Goal: Task Accomplishment & Management: Complete application form

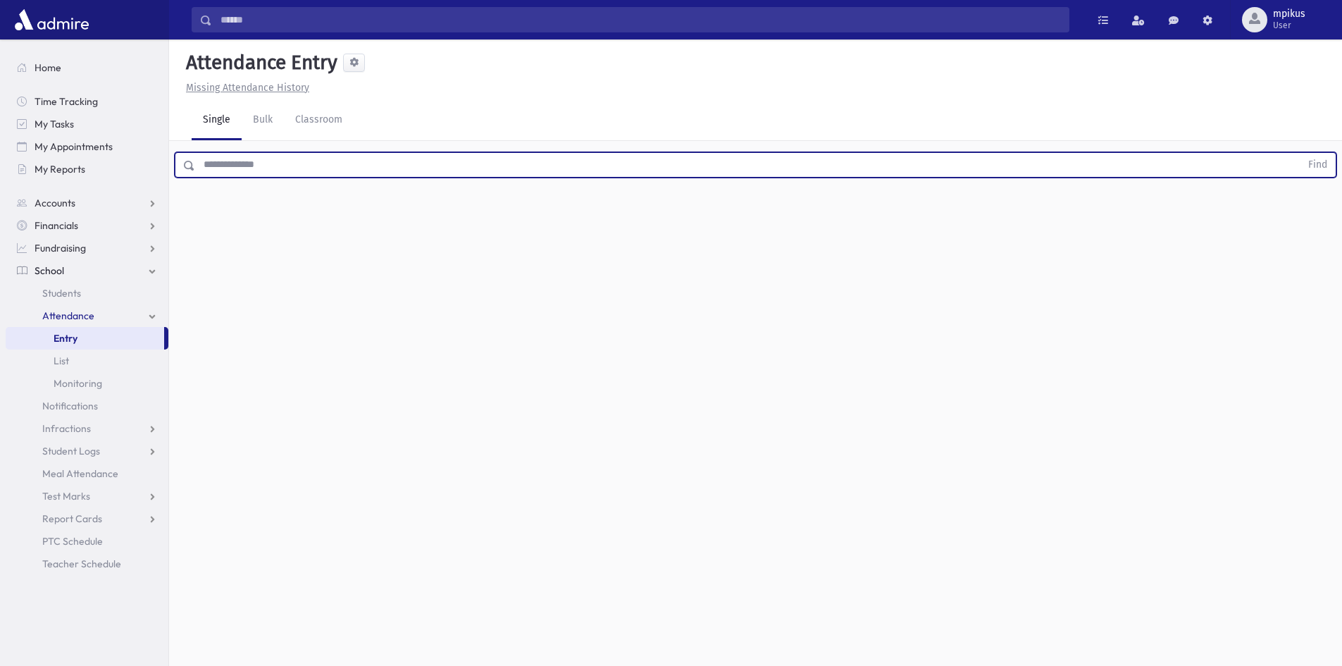
click at [322, 160] on input "text" at bounding box center [747, 164] width 1105 height 25
click at [692, 153] on button "Find" at bounding box center [1317, 165] width 36 height 24
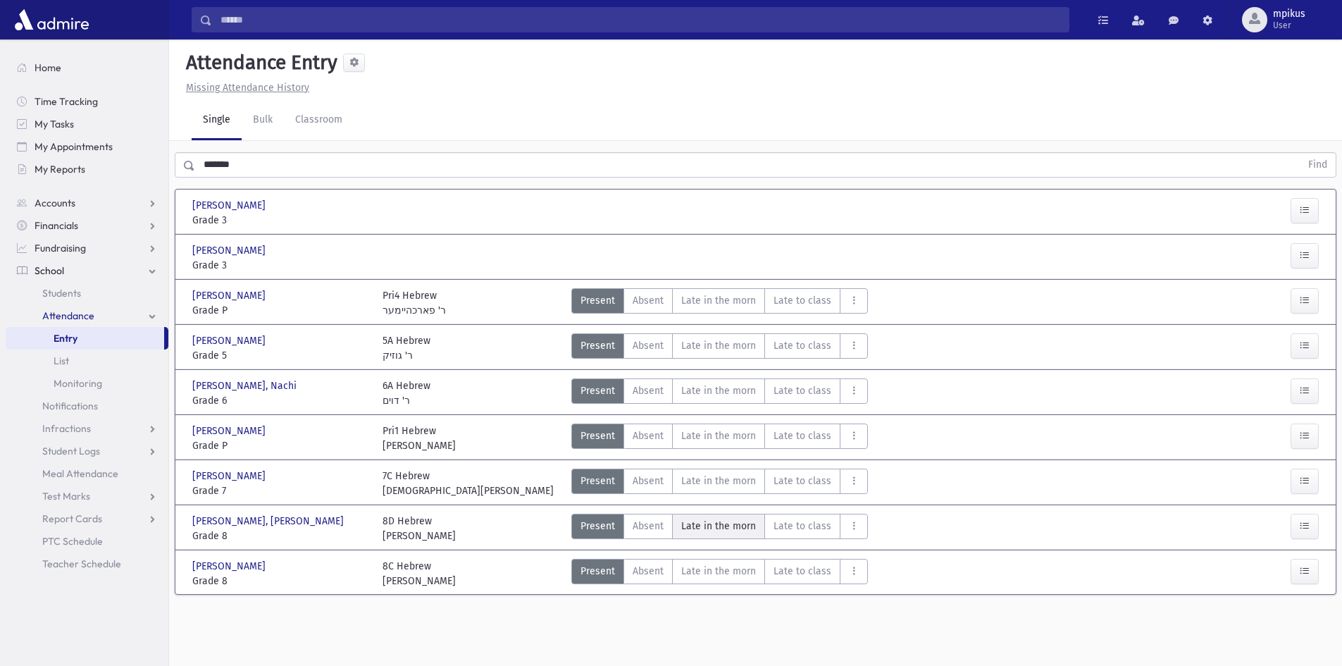
click at [692, 523] on span "Late in the morn" at bounding box center [718, 525] width 75 height 15
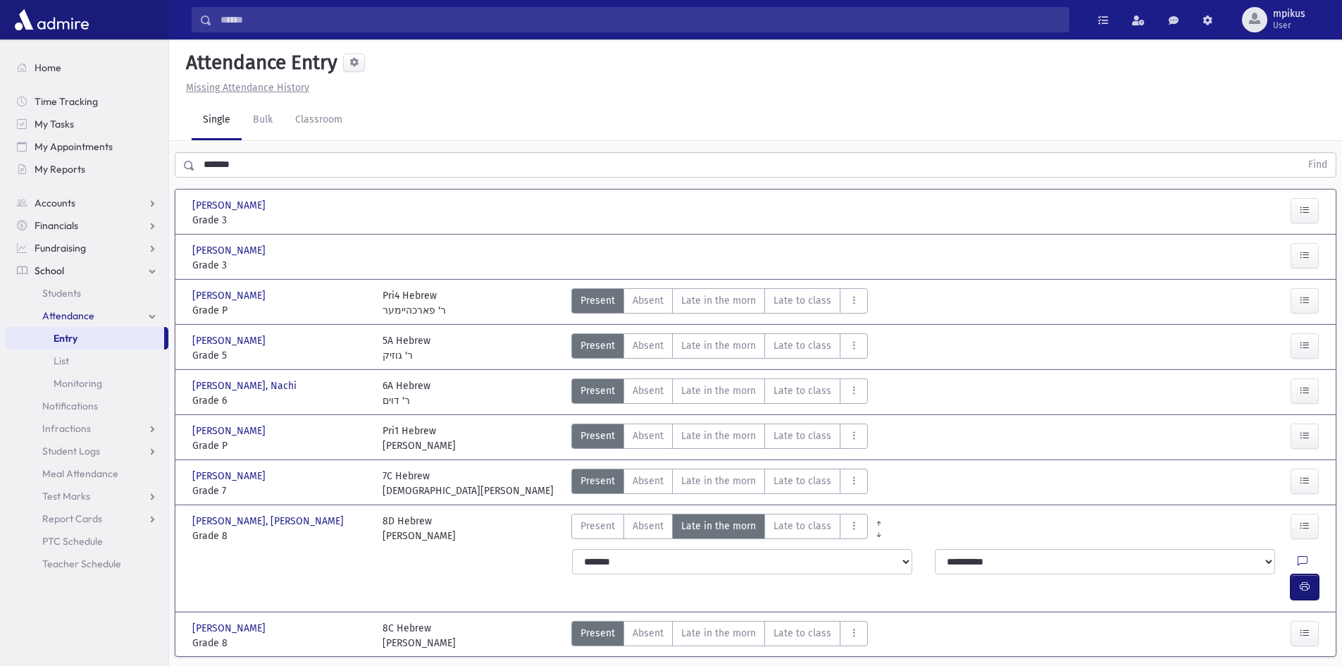
click at [692, 573] on button "button" at bounding box center [1304, 586] width 28 height 25
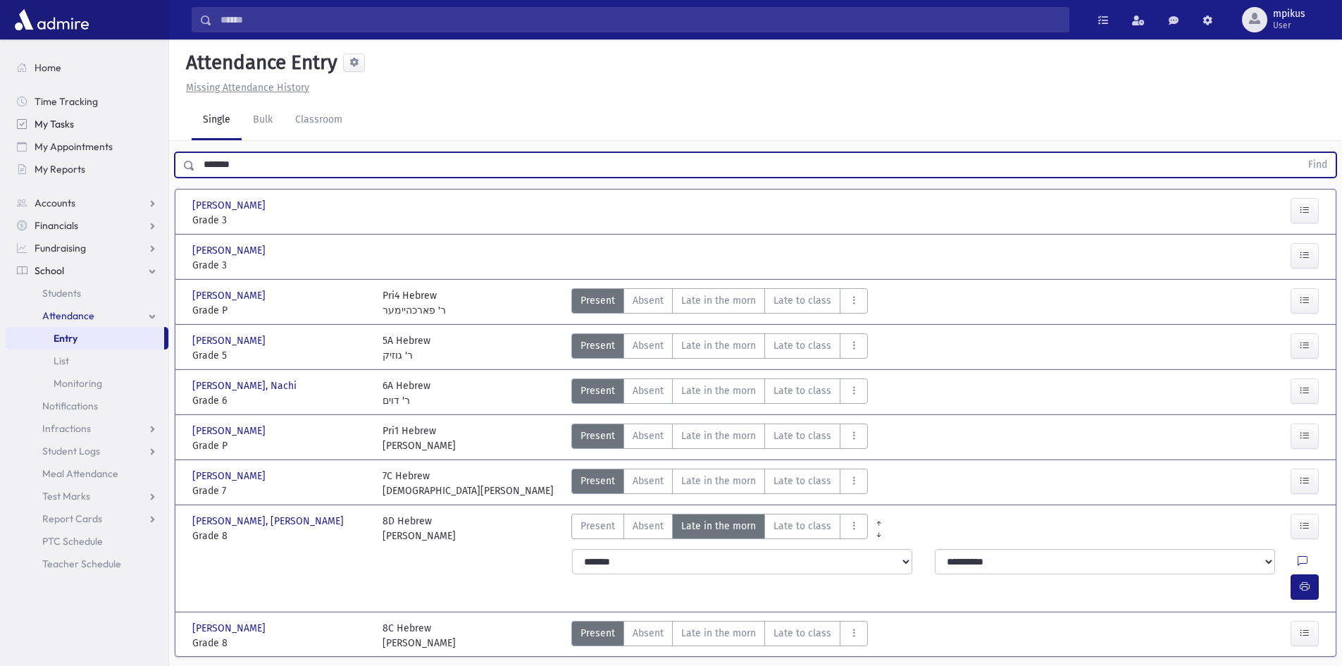
drag, startPoint x: 268, startPoint y: 160, endPoint x: 51, endPoint y: 132, distance: 219.4
click at [51, 132] on div "Search Results All Accounts" at bounding box center [671, 354] width 1342 height 708
click at [692, 153] on button "Find" at bounding box center [1317, 165] width 36 height 24
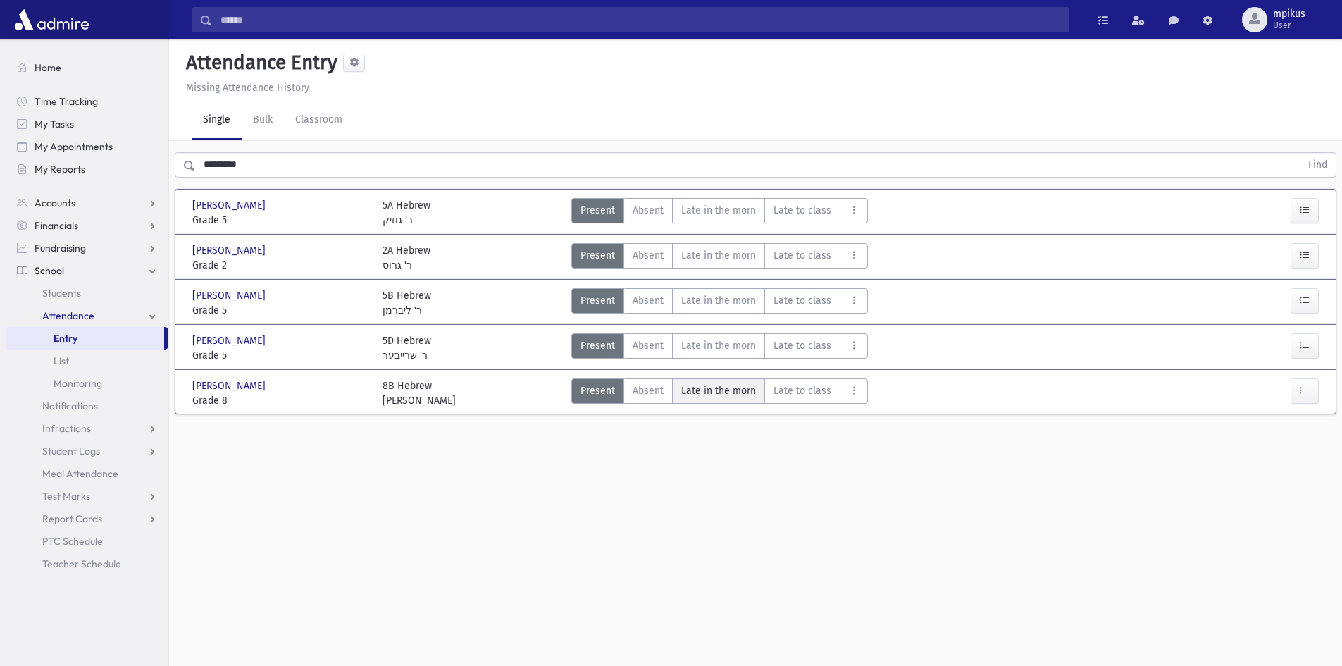
click at [692, 395] on span "Late in the morn" at bounding box center [718, 390] width 75 height 15
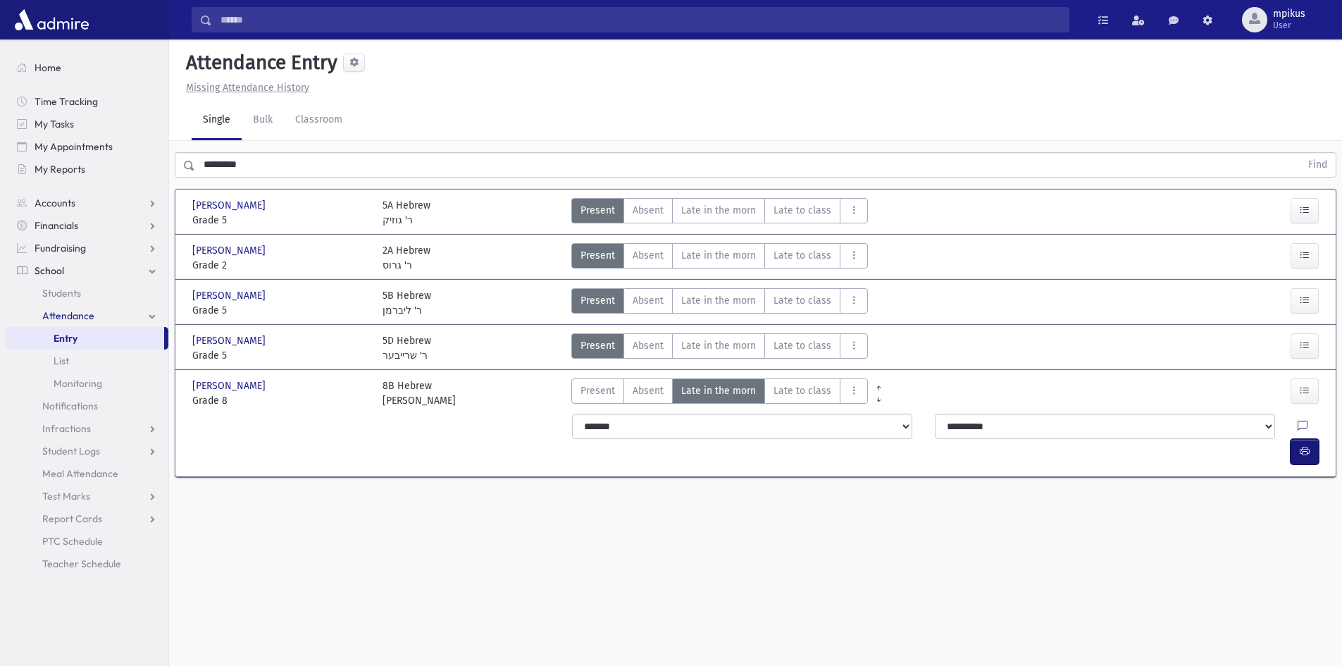
click at [692, 445] on icon "button" at bounding box center [1304, 451] width 10 height 12
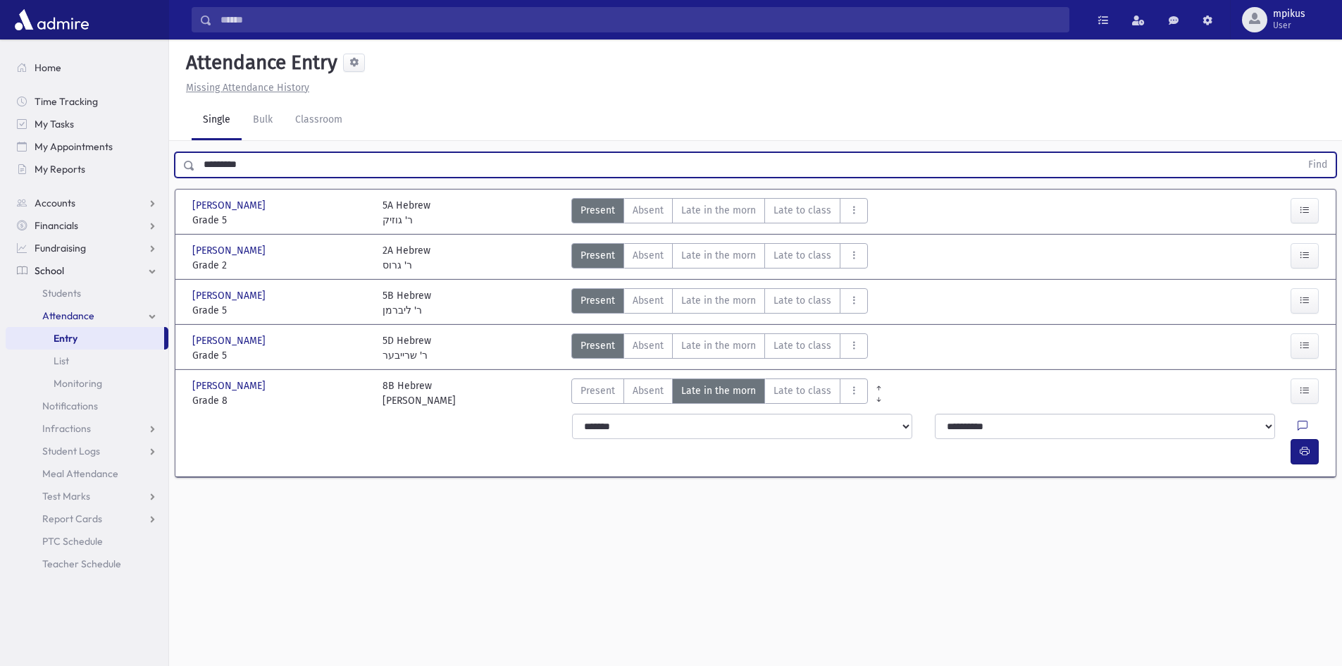
drag, startPoint x: 263, startPoint y: 161, endPoint x: 172, endPoint y: 149, distance: 92.3
click at [172, 149] on div "********* Find" at bounding box center [755, 162] width 1173 height 42
click at [692, 153] on button "Find" at bounding box center [1317, 165] width 36 height 24
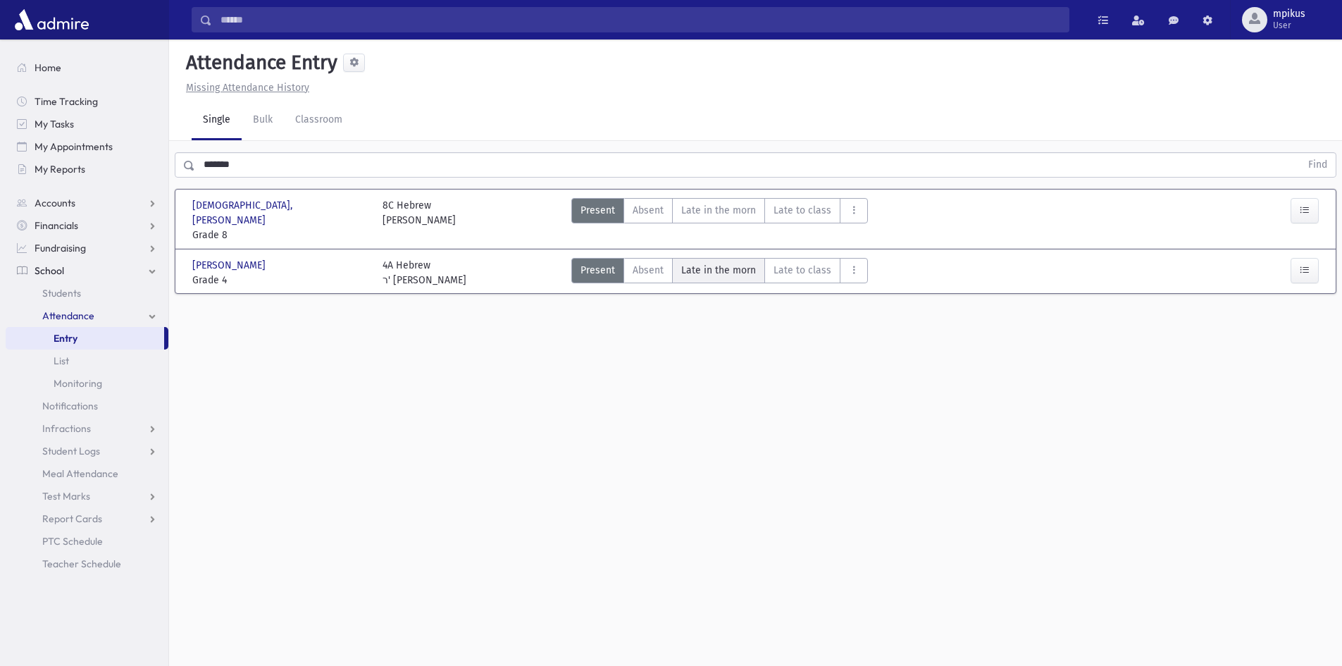
click at [692, 263] on span "Late in the morn" at bounding box center [718, 270] width 75 height 15
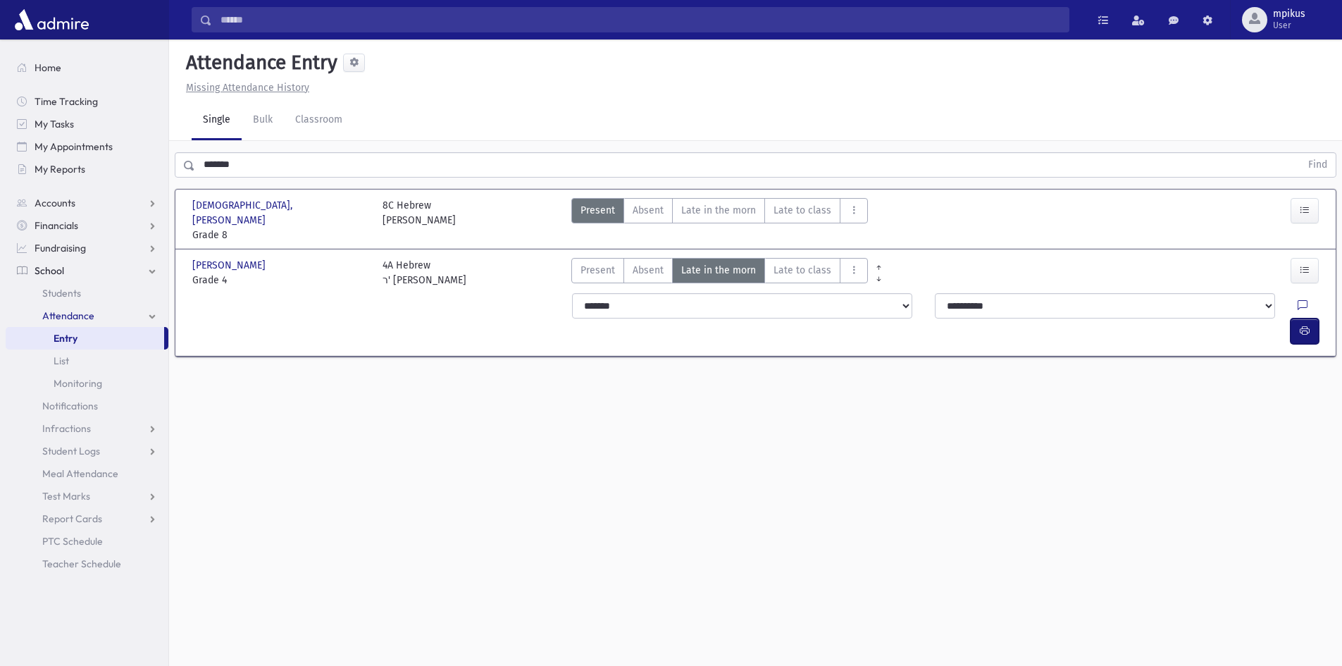
click at [692, 318] on button "button" at bounding box center [1304, 330] width 28 height 25
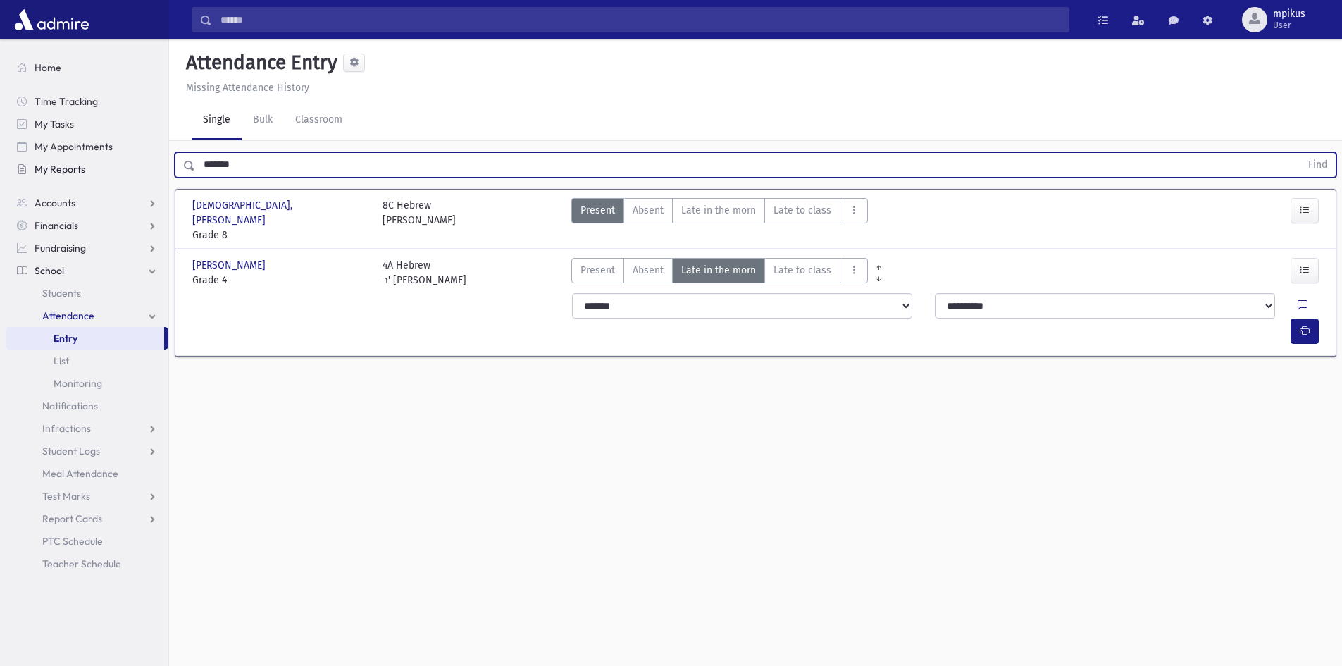
drag, startPoint x: 290, startPoint y: 170, endPoint x: 153, endPoint y: 161, distance: 137.6
click at [153, 161] on div "Search Results All Accounts" at bounding box center [671, 348] width 1342 height 697
click at [692, 153] on button "Find" at bounding box center [1317, 165] width 36 height 24
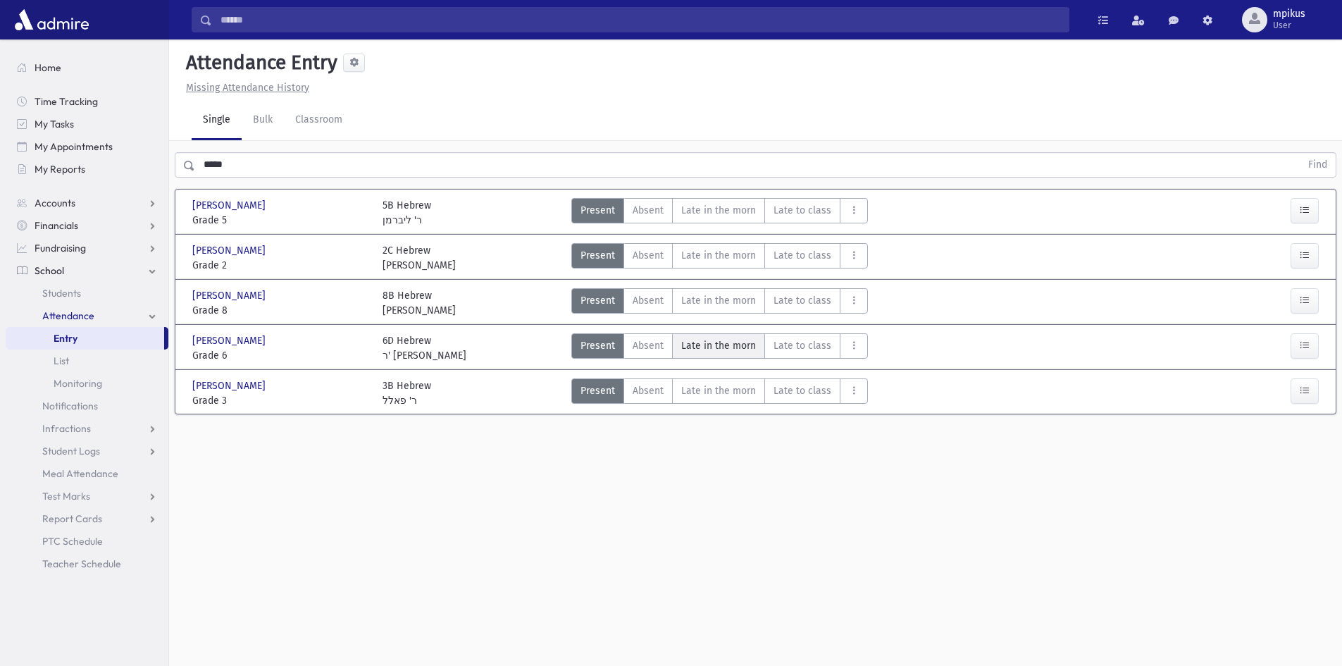
click at [692, 344] on span "Late in the morn" at bounding box center [718, 345] width 75 height 15
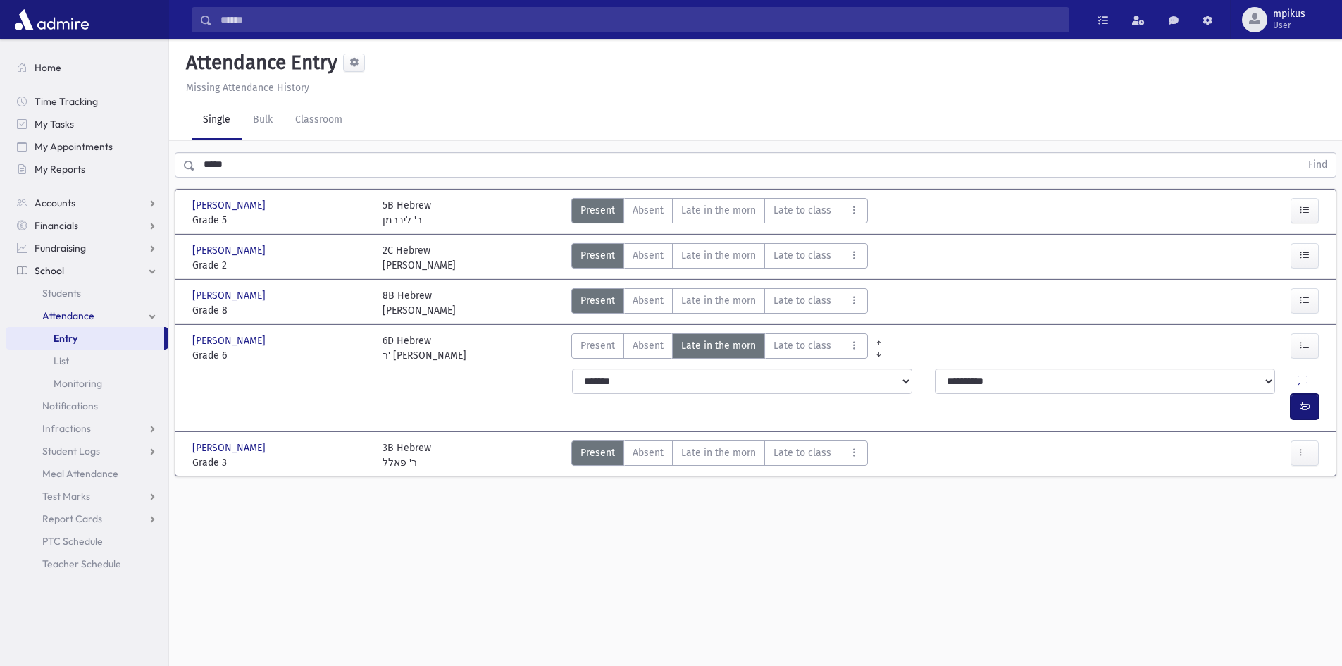
click at [692, 400] on icon "button" at bounding box center [1304, 406] width 10 height 12
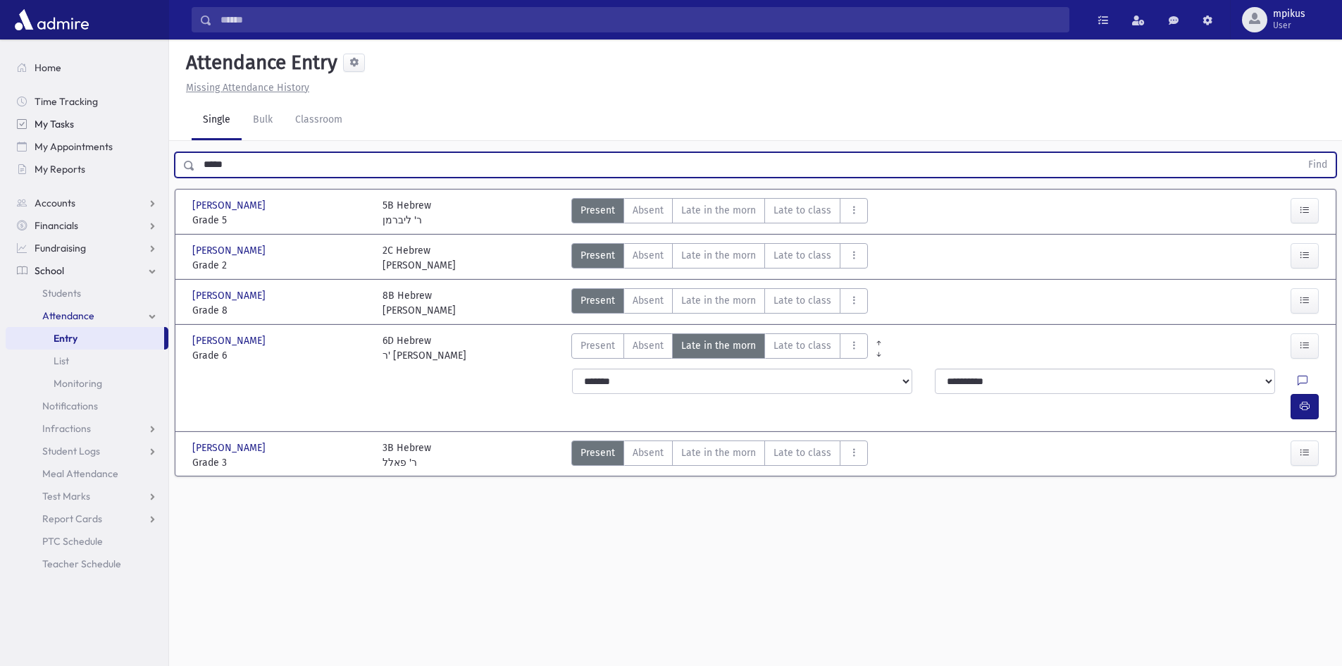
drag, startPoint x: 282, startPoint y: 168, endPoint x: 50, endPoint y: 132, distance: 235.3
click at [50, 132] on div "Search Results All Accounts" at bounding box center [671, 348] width 1342 height 697
click at [692, 153] on button "Find" at bounding box center [1317, 165] width 36 height 24
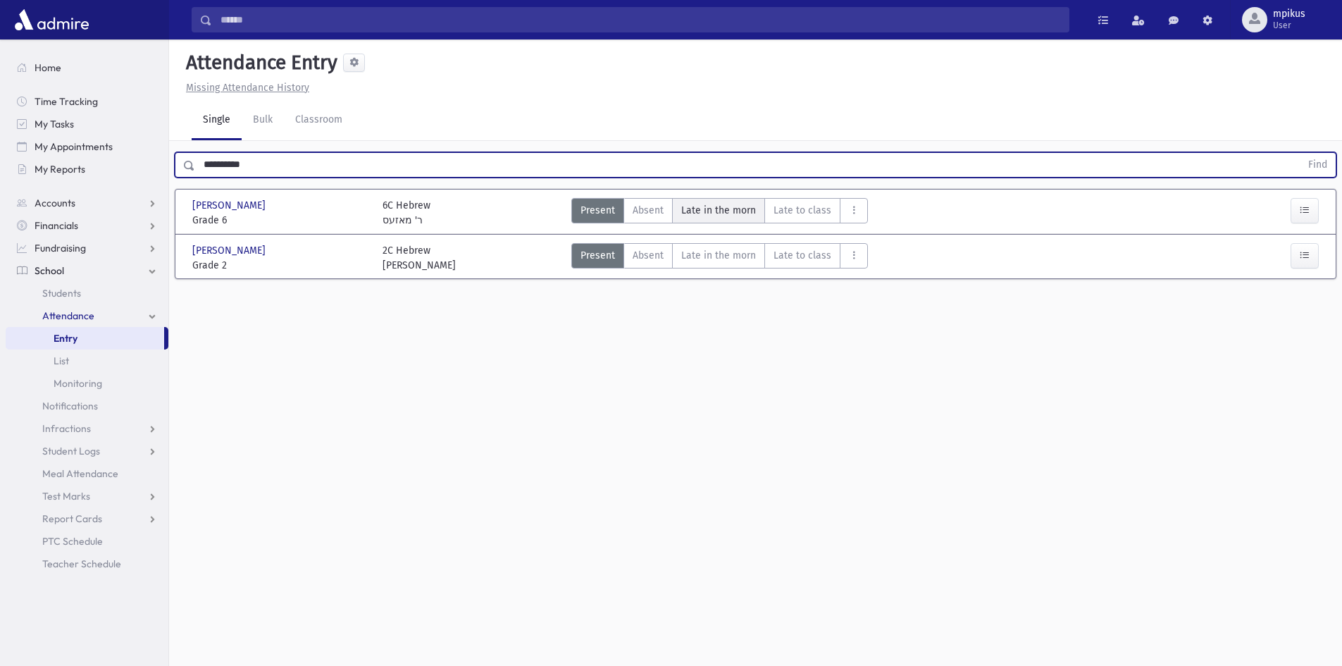
click at [692, 213] on span "Late in the morn" at bounding box center [718, 210] width 75 height 15
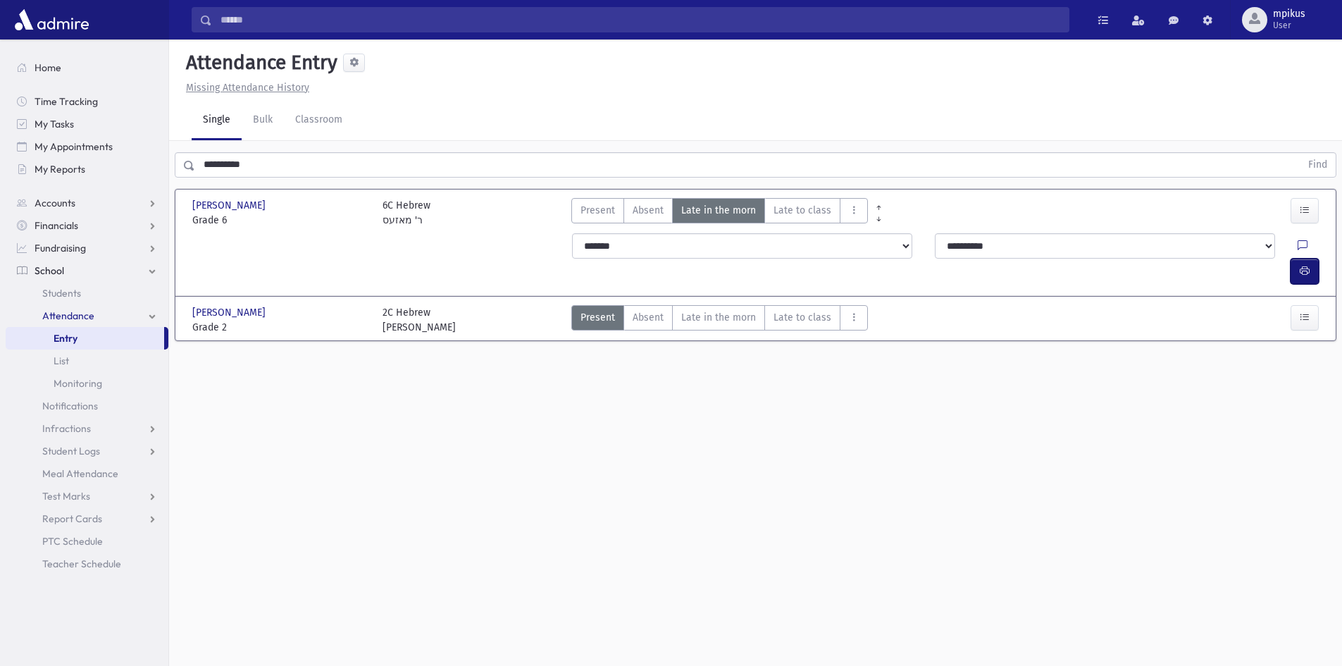
click at [692, 258] on button "button" at bounding box center [1304, 270] width 28 height 25
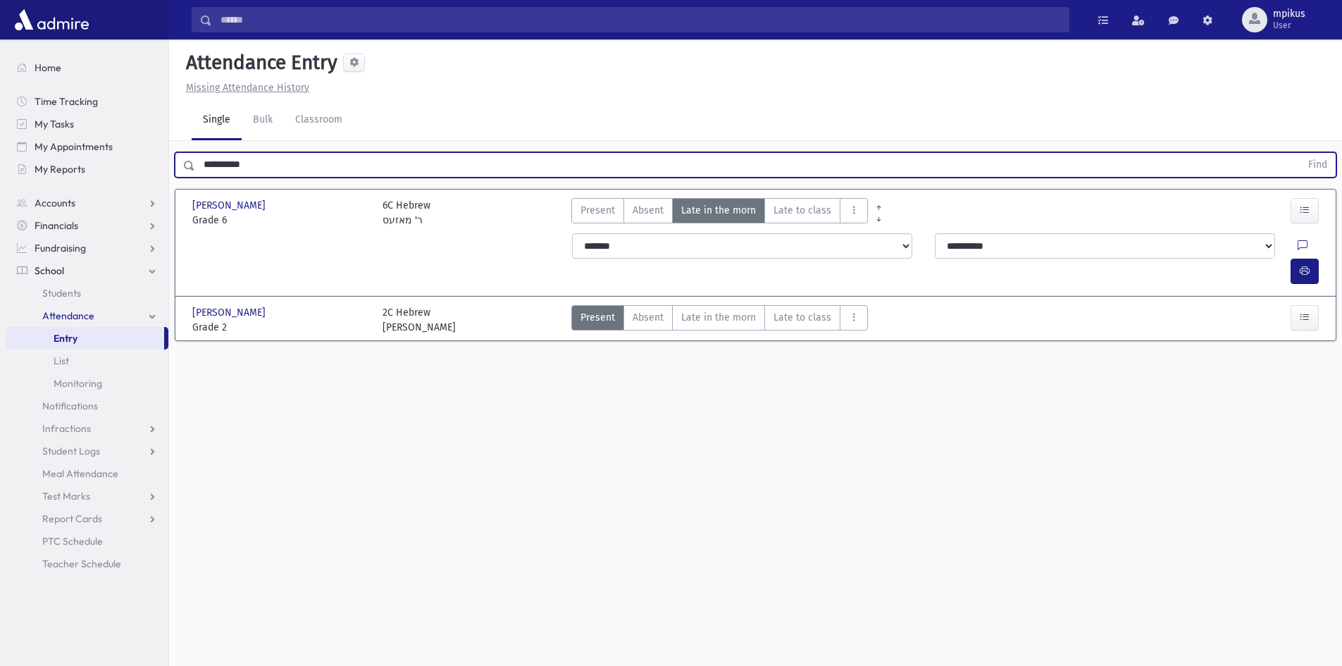
drag, startPoint x: 283, startPoint y: 157, endPoint x: 0, endPoint y: 93, distance: 290.3
click at [0, 93] on div "Search Results All Accounts" at bounding box center [671, 348] width 1342 height 697
click at [692, 153] on button "Find" at bounding box center [1317, 165] width 36 height 24
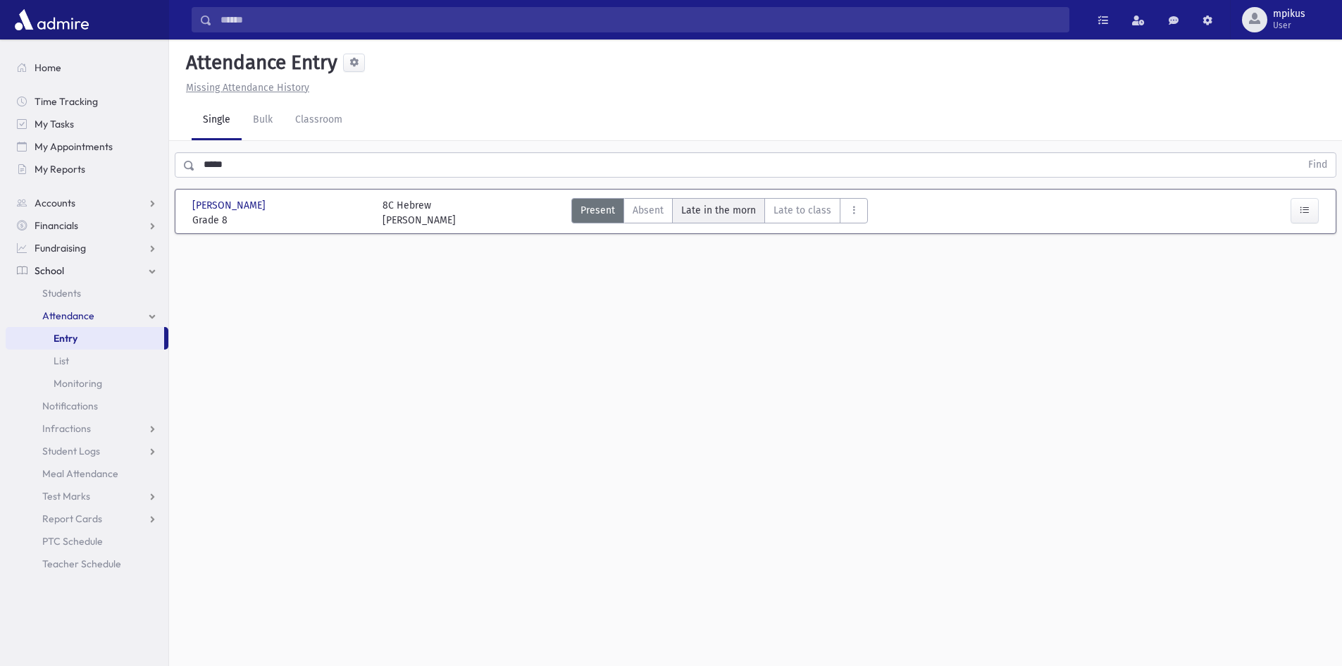
click at [692, 218] on morn"] "Late in the morn M" at bounding box center [718, 210] width 93 height 25
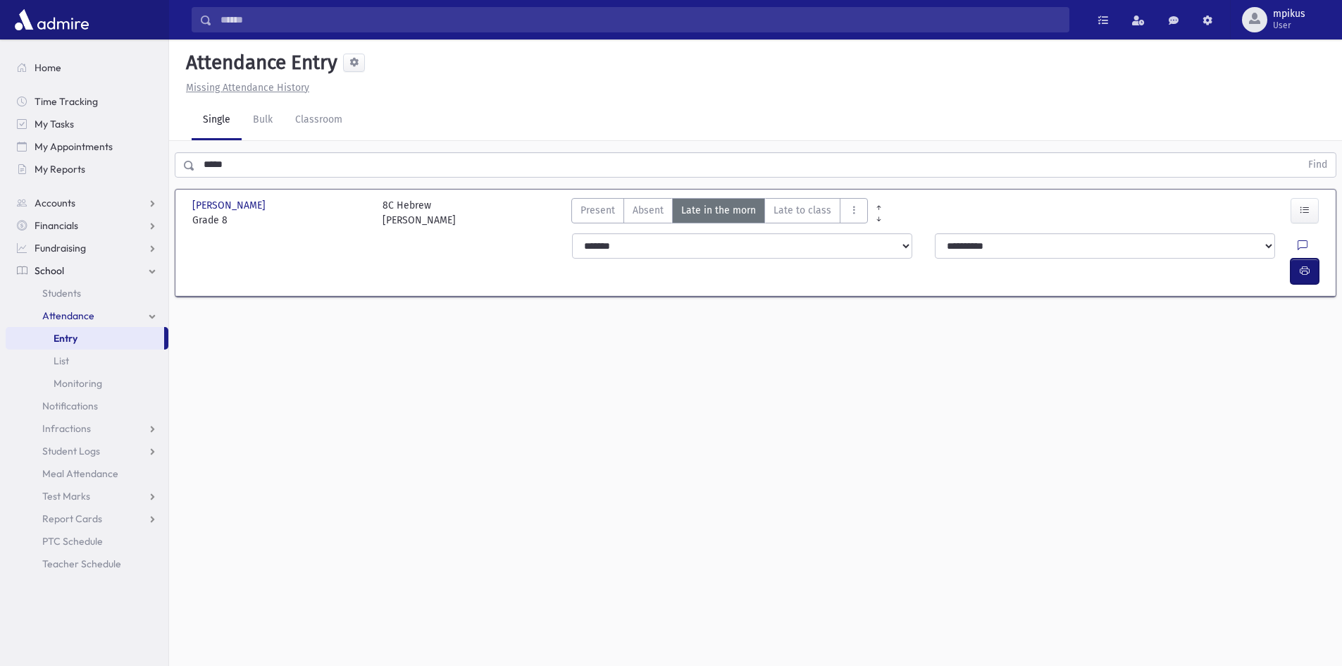
click at [692, 265] on icon "button" at bounding box center [1304, 271] width 10 height 12
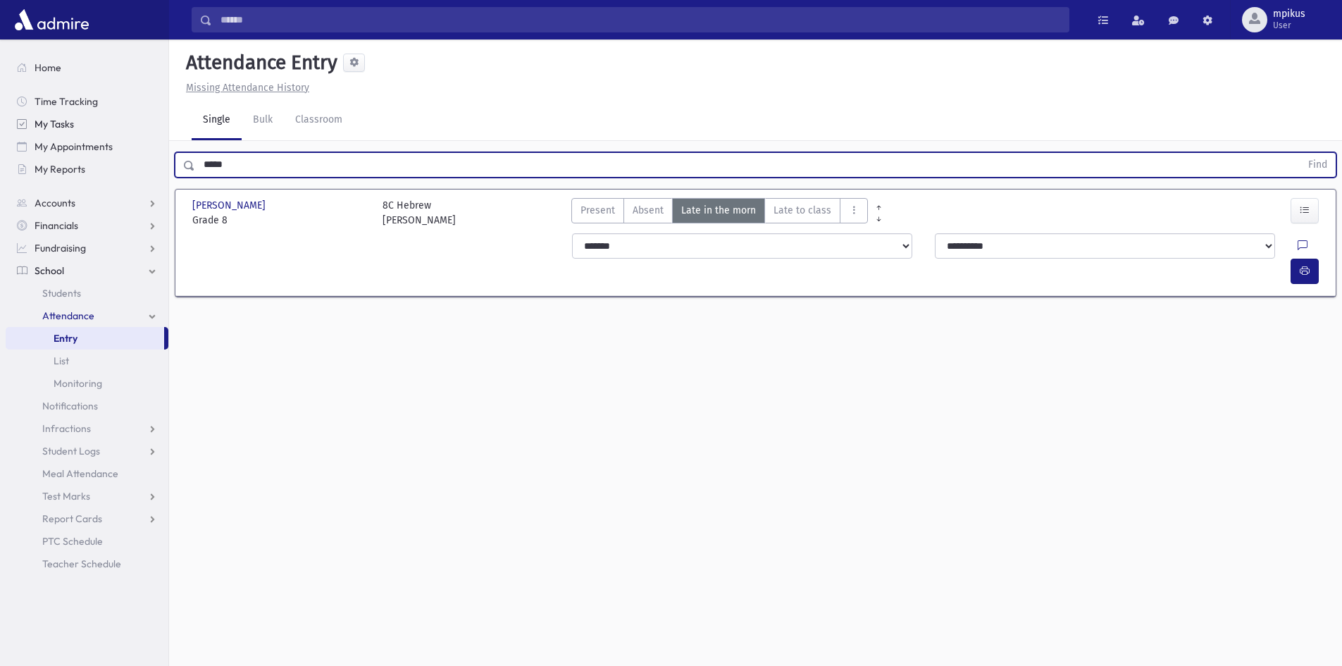
drag, startPoint x: 249, startPoint y: 172, endPoint x: 20, endPoint y: 132, distance: 231.6
click at [20, 132] on div "Search Results All Accounts" at bounding box center [671, 348] width 1342 height 697
click at [692, 153] on button "Find" at bounding box center [1317, 165] width 36 height 24
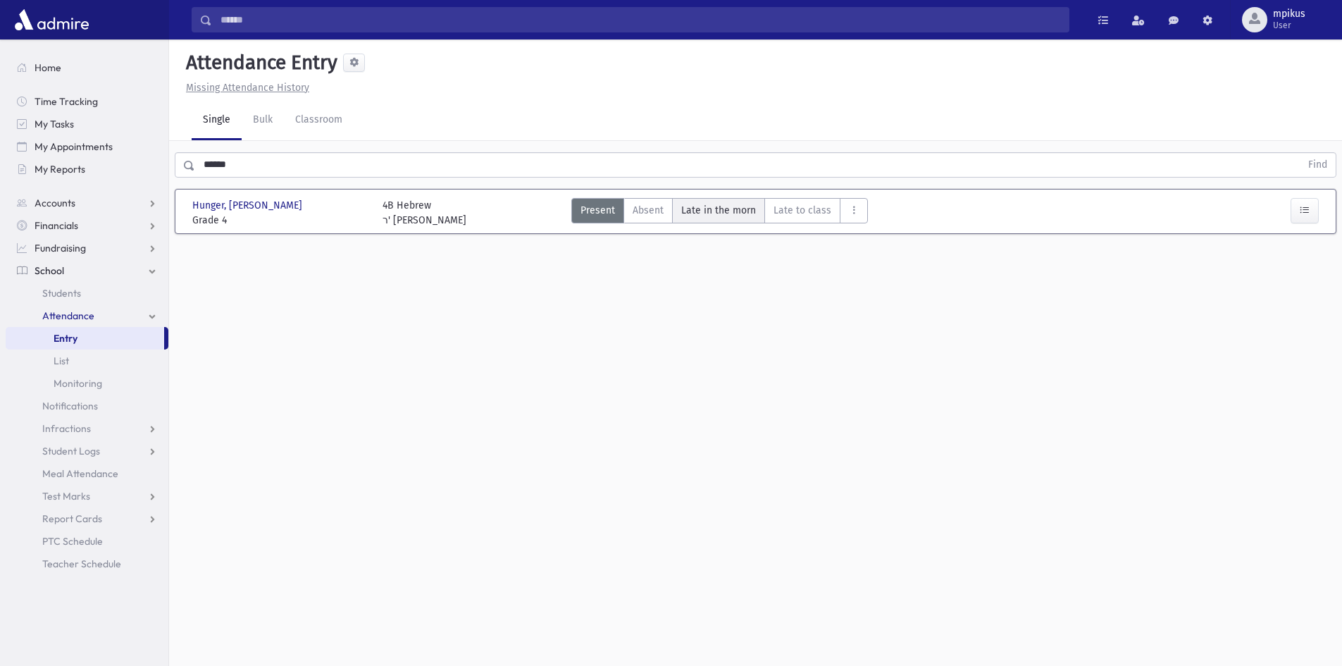
click at [692, 215] on span "Late in the morn" at bounding box center [718, 210] width 75 height 15
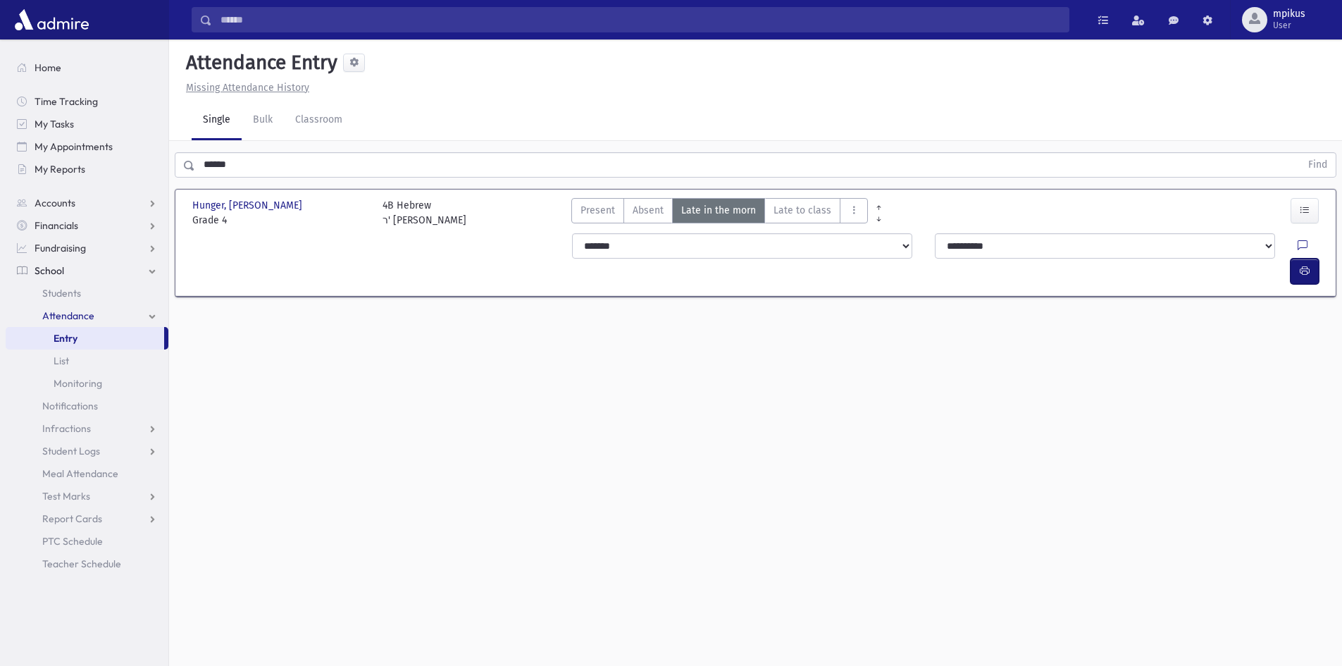
click at [692, 258] on button "button" at bounding box center [1304, 270] width 28 height 25
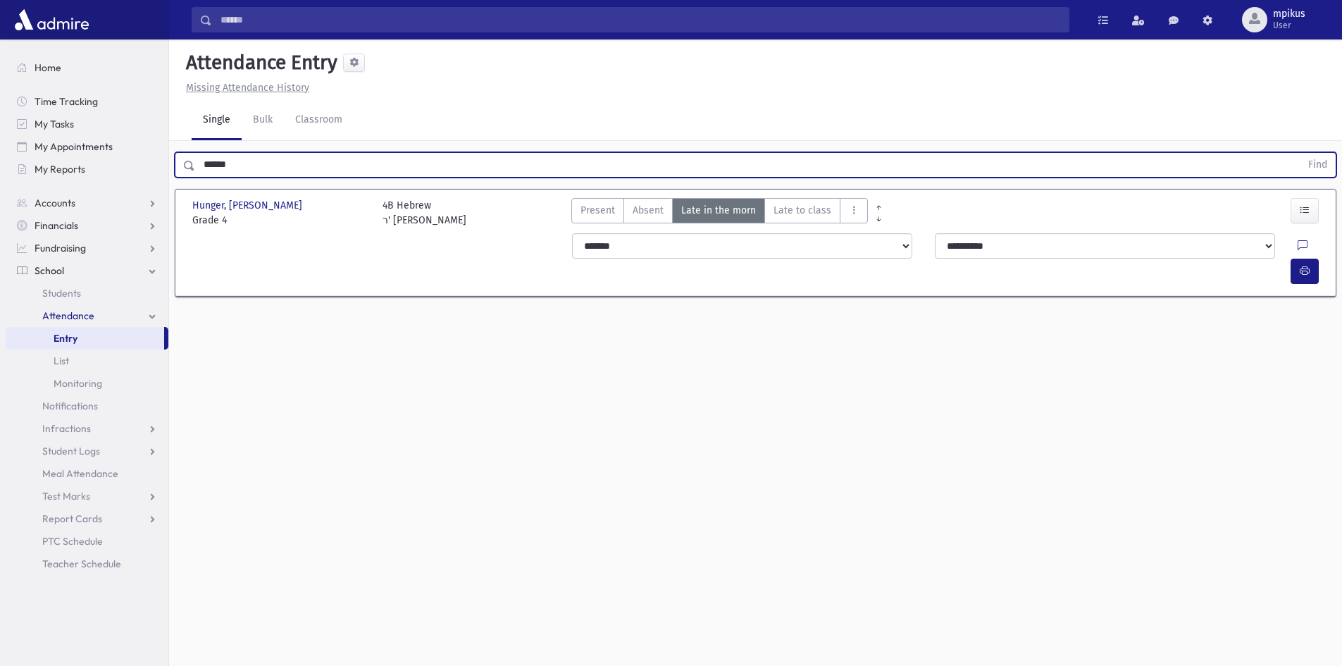
drag, startPoint x: 260, startPoint y: 164, endPoint x: 0, endPoint y: 126, distance: 262.6
click at [0, 126] on div "Search Results All Accounts" at bounding box center [671, 348] width 1342 height 697
click at [692, 153] on button "Find" at bounding box center [1317, 165] width 36 height 24
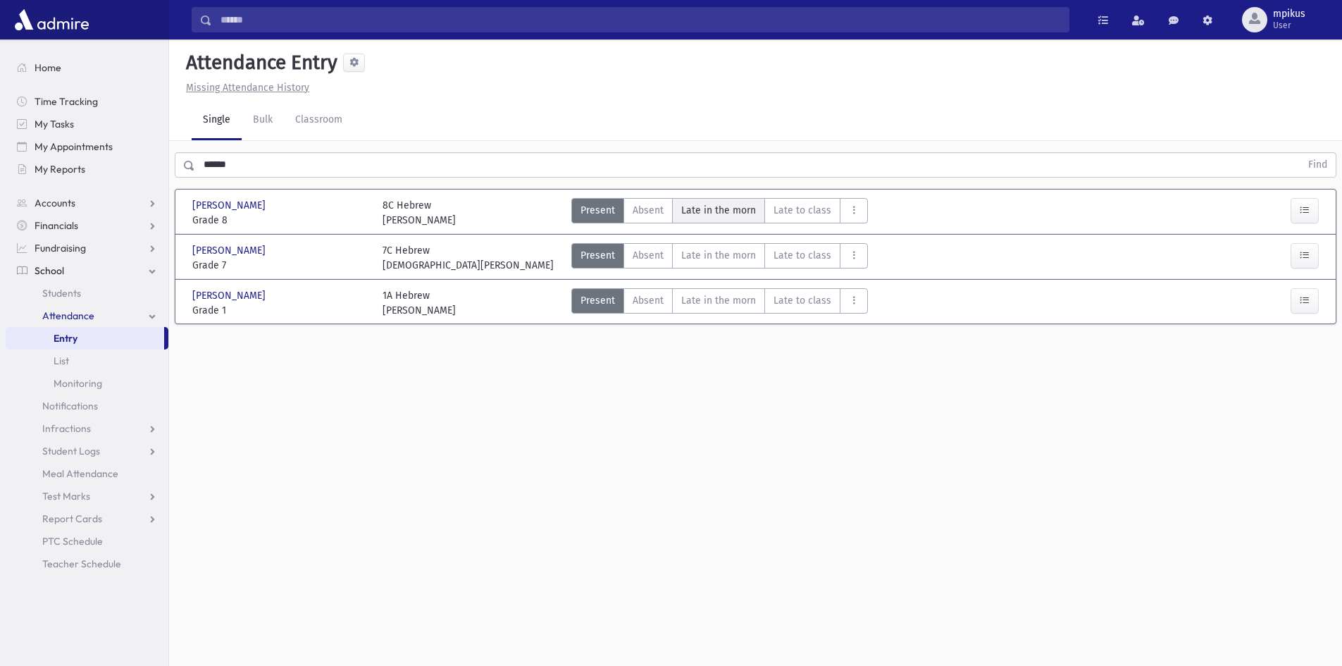
click at [692, 209] on span "Late in the morn" at bounding box center [718, 210] width 75 height 15
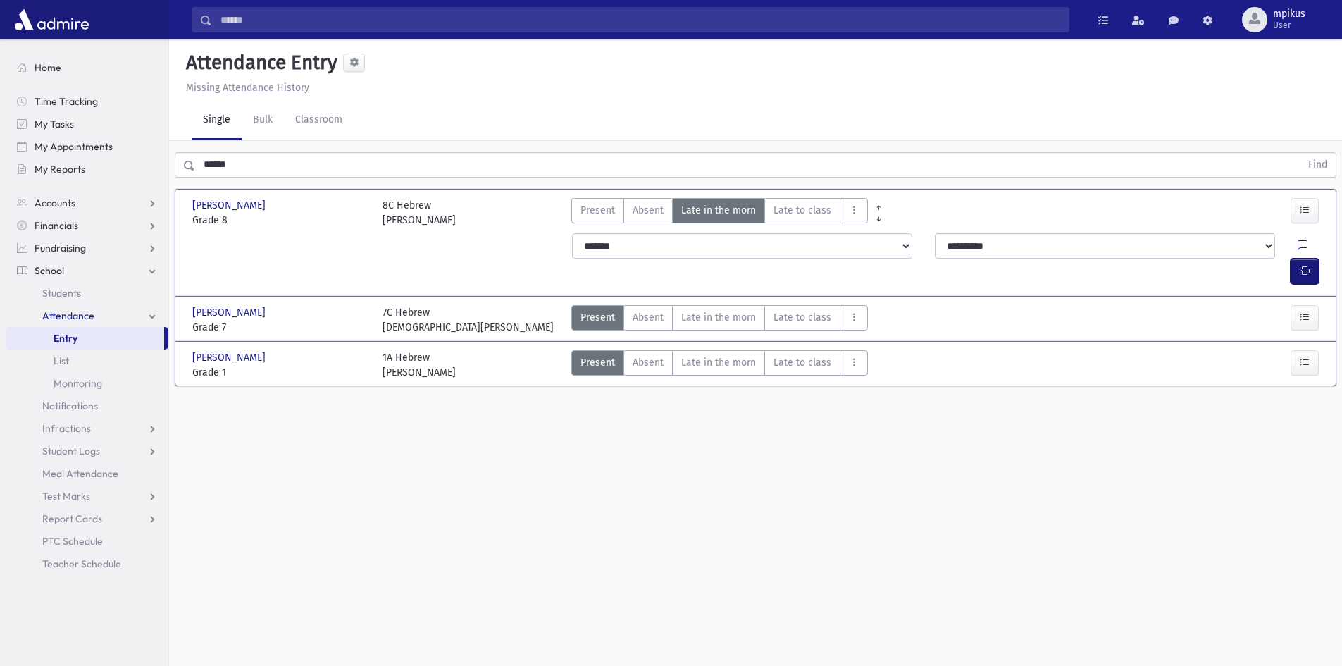
click at [692, 265] on icon "button" at bounding box center [1304, 271] width 10 height 12
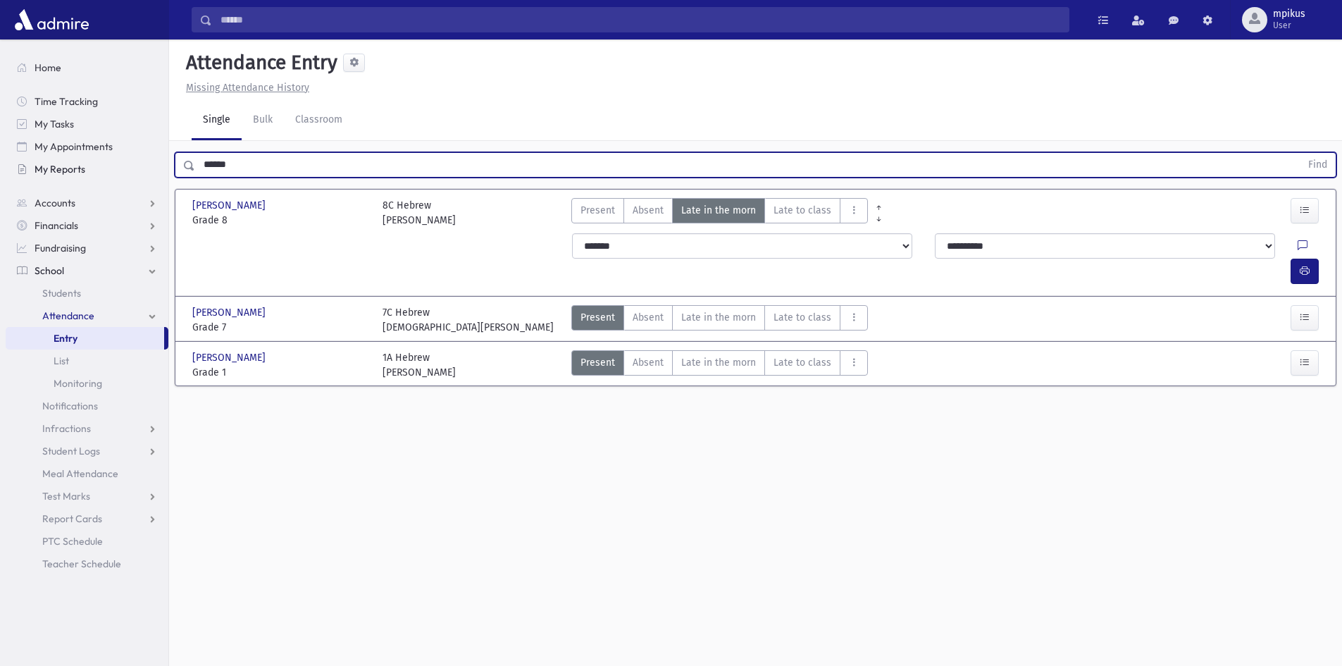
drag, startPoint x: 270, startPoint y: 163, endPoint x: 108, endPoint y: 158, distance: 162.1
click at [108, 158] on div "Search Results All Accounts" at bounding box center [671, 348] width 1342 height 697
click at [692, 153] on button "Find" at bounding box center [1317, 165] width 36 height 24
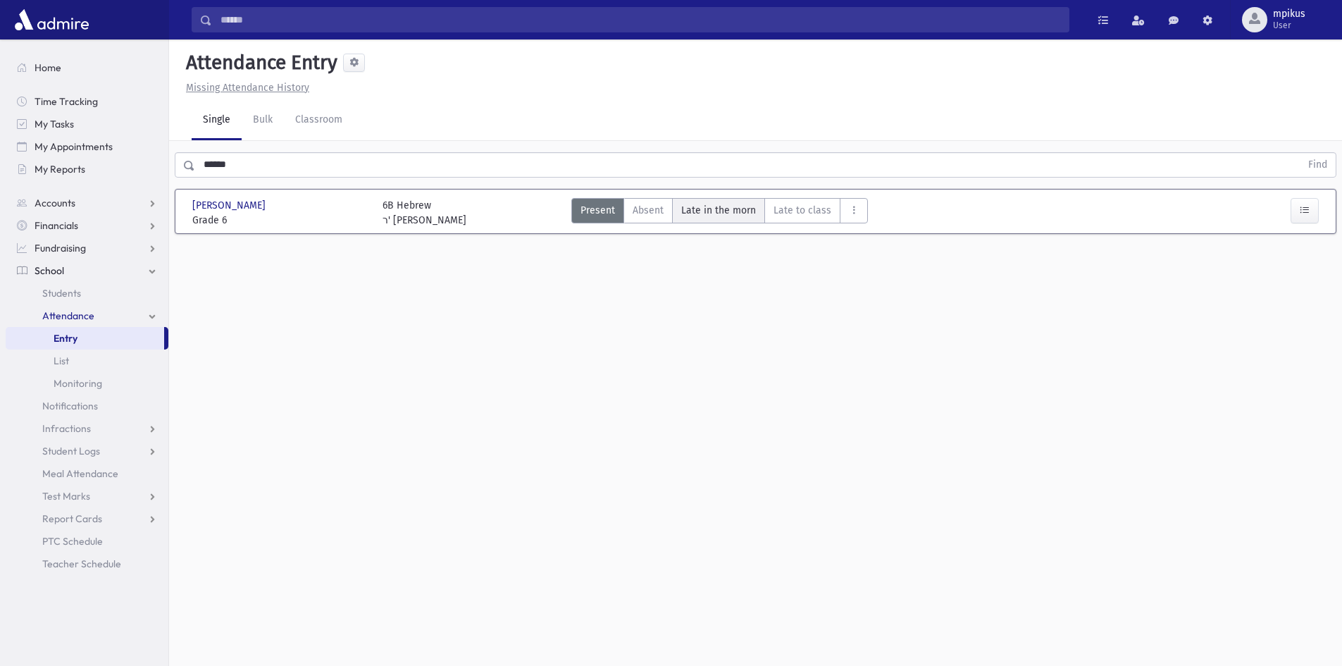
click at [692, 208] on span "Late in the morn" at bounding box center [718, 210] width 75 height 15
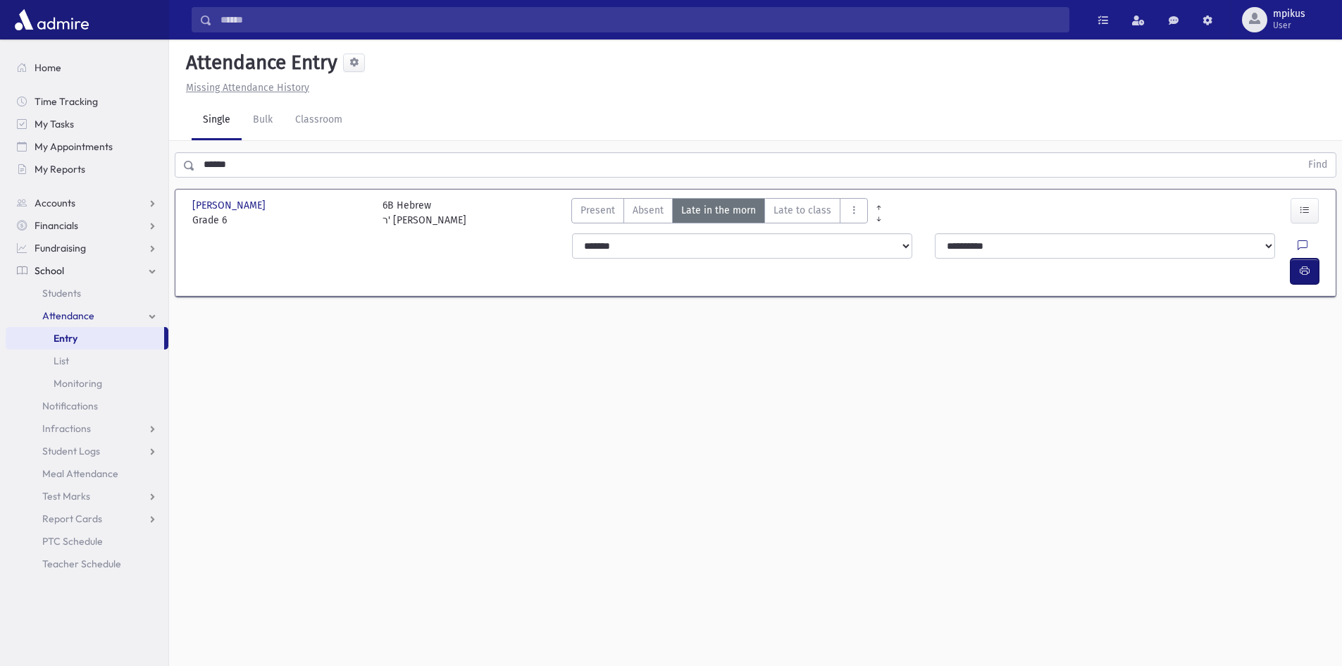
click at [692, 265] on icon "button" at bounding box center [1304, 271] width 10 height 12
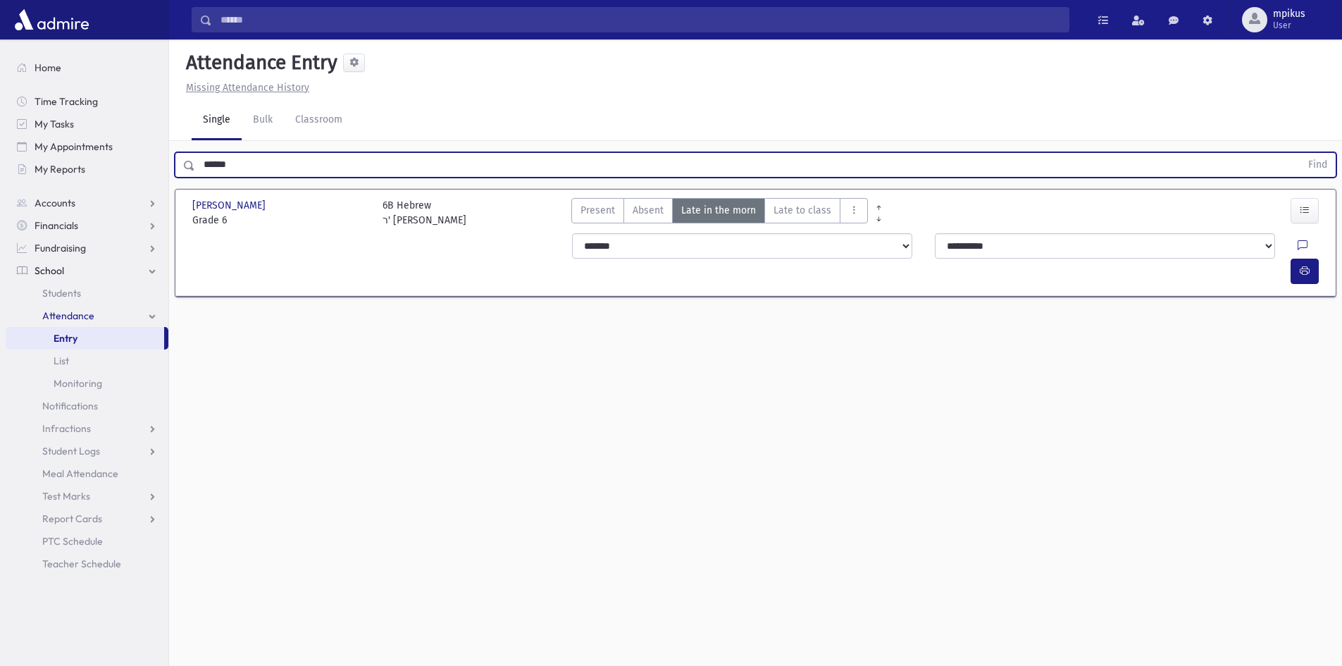
drag, startPoint x: 243, startPoint y: 158, endPoint x: 0, endPoint y: 75, distance: 256.8
click at [0, 75] on div "Search Results All Accounts" at bounding box center [671, 348] width 1342 height 697
click at [692, 153] on button "Find" at bounding box center [1317, 165] width 36 height 24
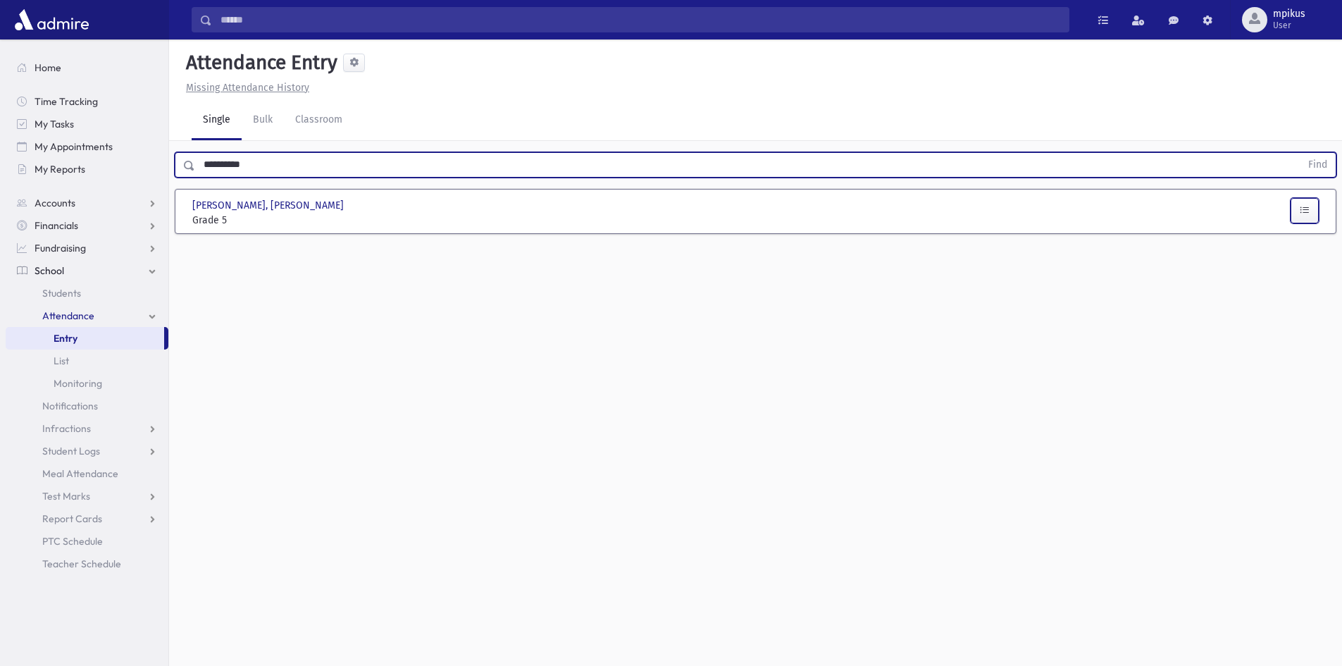
click at [692, 211] on icon "button" at bounding box center [1304, 210] width 10 height 12
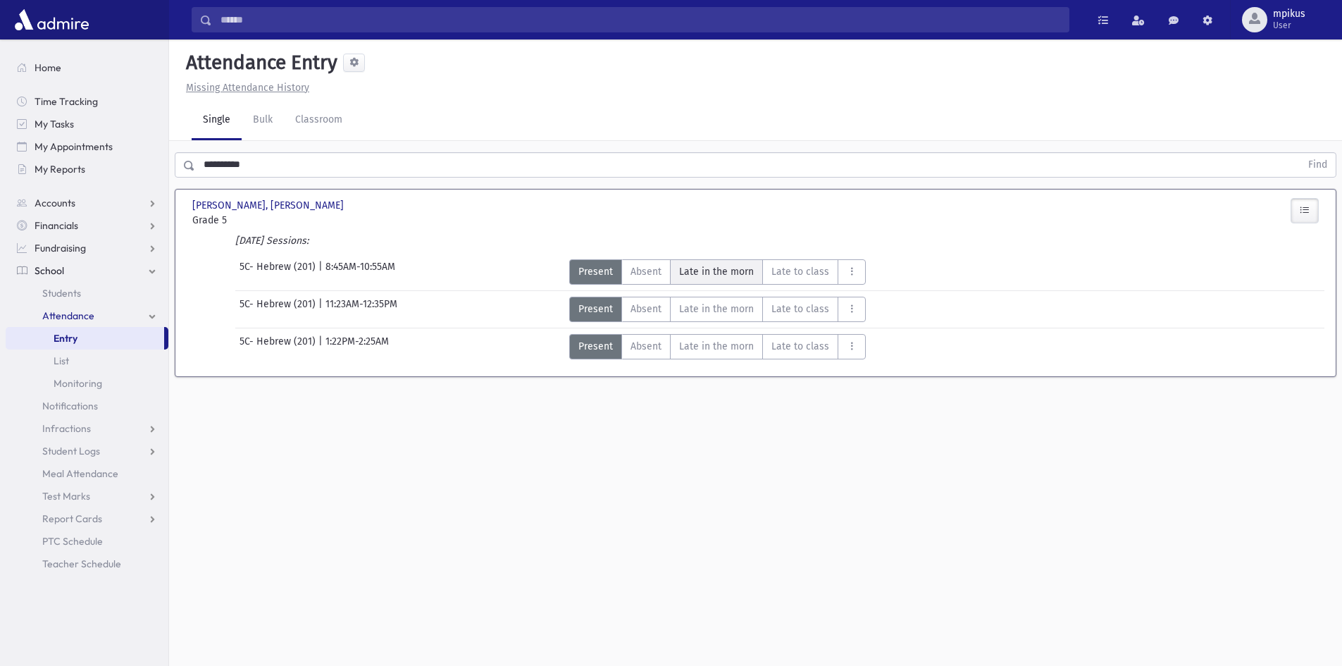
click at [692, 274] on span "Late in the morn" at bounding box center [716, 271] width 75 height 15
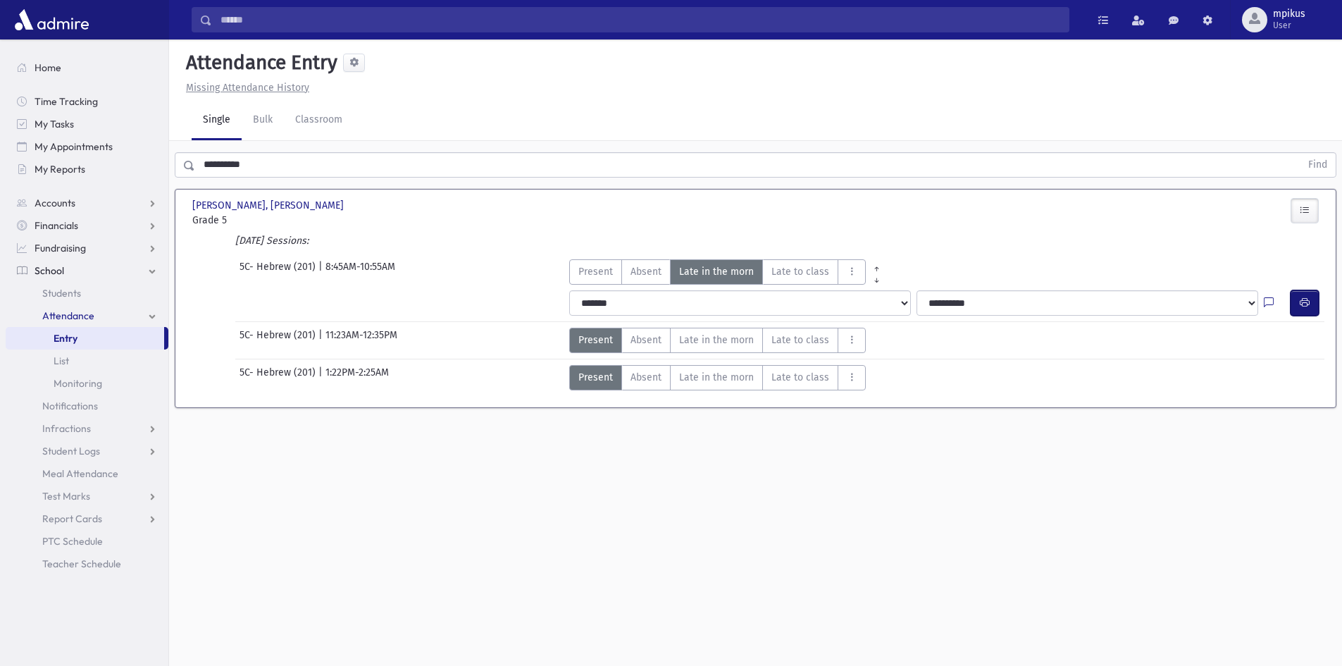
click at [692, 303] on button "button" at bounding box center [1304, 302] width 28 height 25
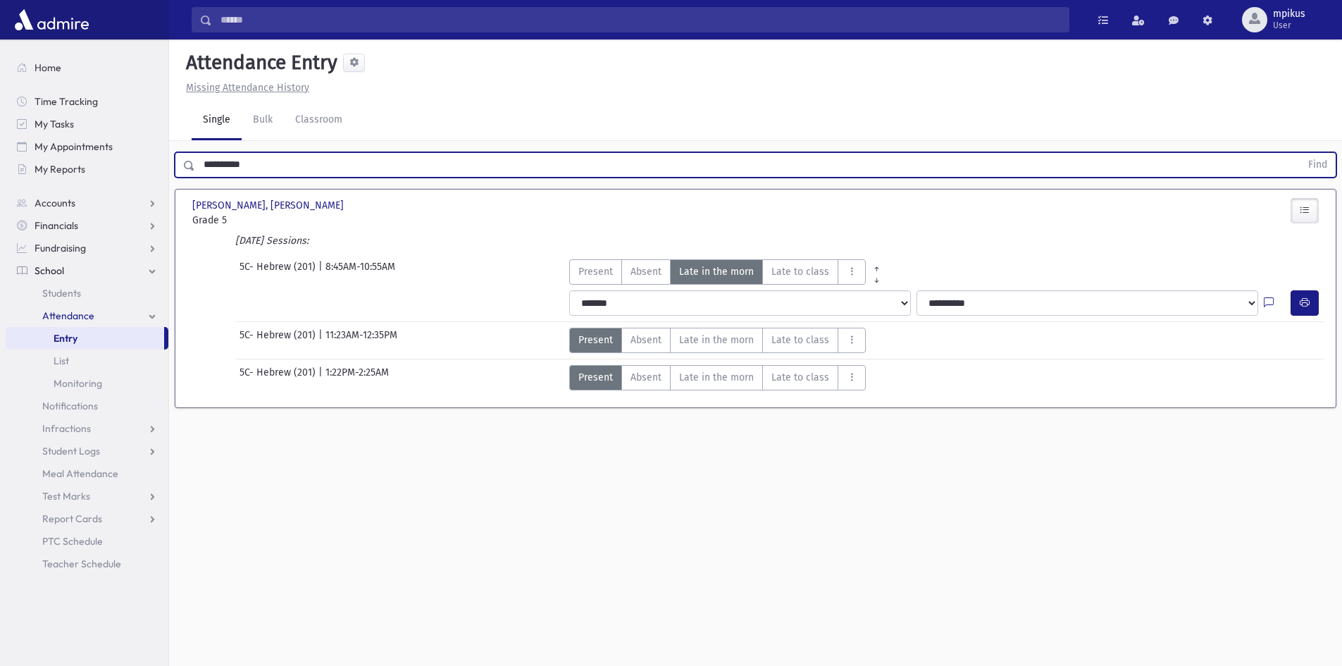
drag, startPoint x: 292, startPoint y: 156, endPoint x: 0, endPoint y: 104, distance: 296.9
click at [0, 104] on div "Search Results All Accounts" at bounding box center [671, 348] width 1342 height 697
click at [692, 153] on button "Find" at bounding box center [1317, 165] width 36 height 24
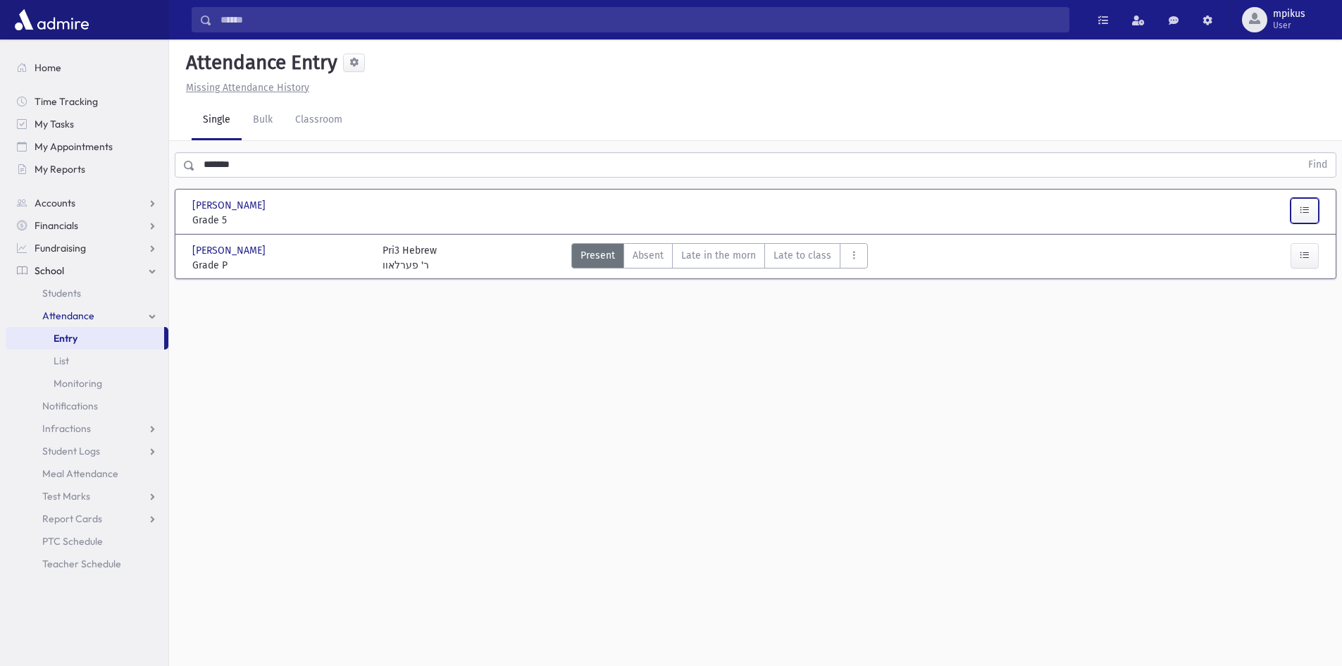
click at [692, 208] on button "button" at bounding box center [1304, 210] width 28 height 25
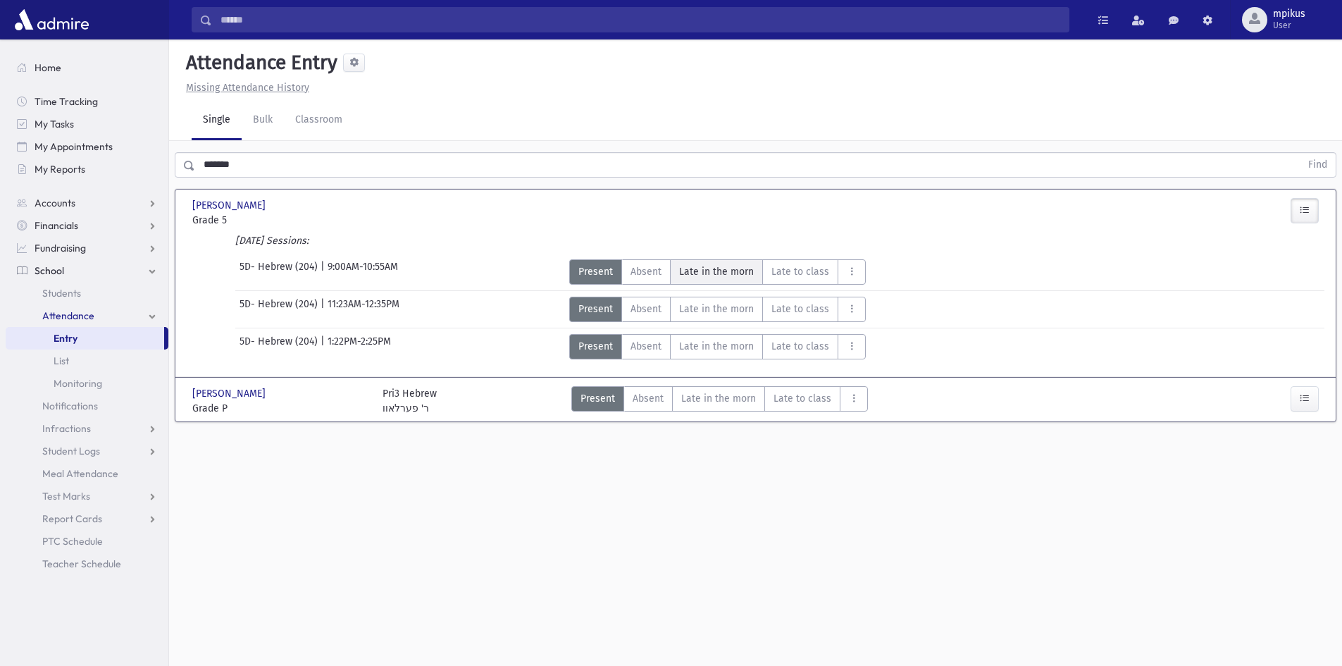
click at [692, 264] on span "Late in the morn" at bounding box center [716, 271] width 75 height 15
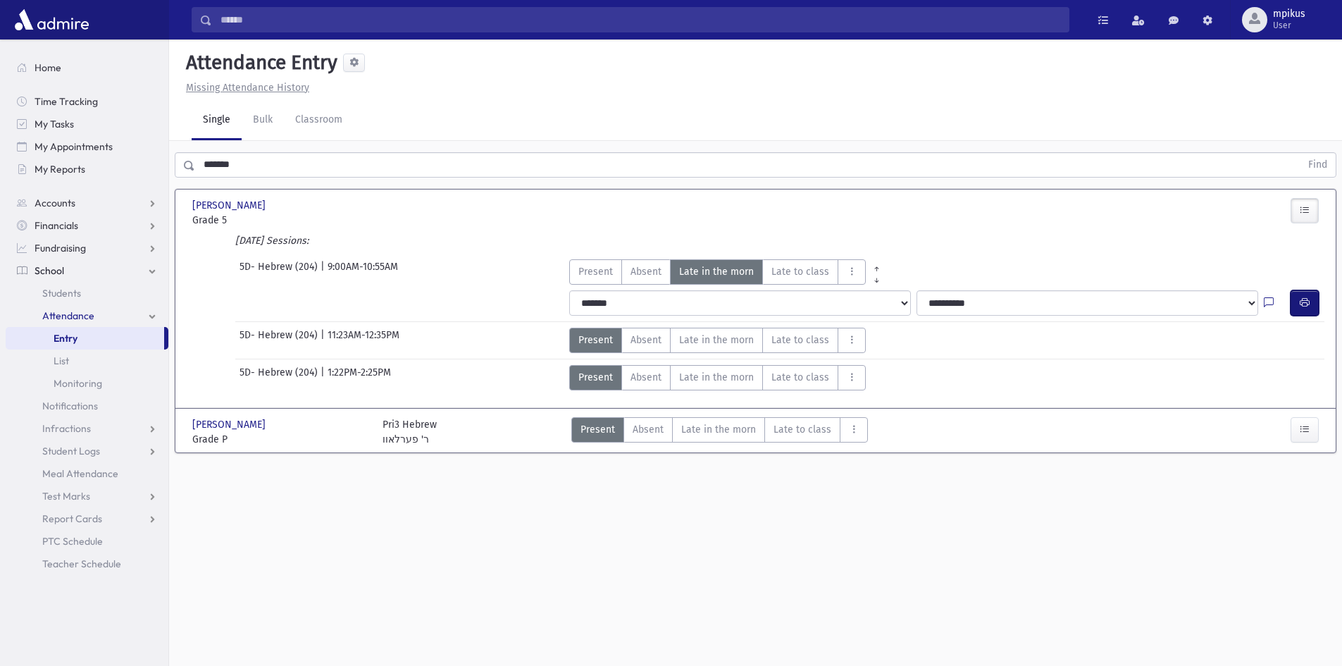
click at [692, 299] on button "button" at bounding box center [1304, 302] width 28 height 25
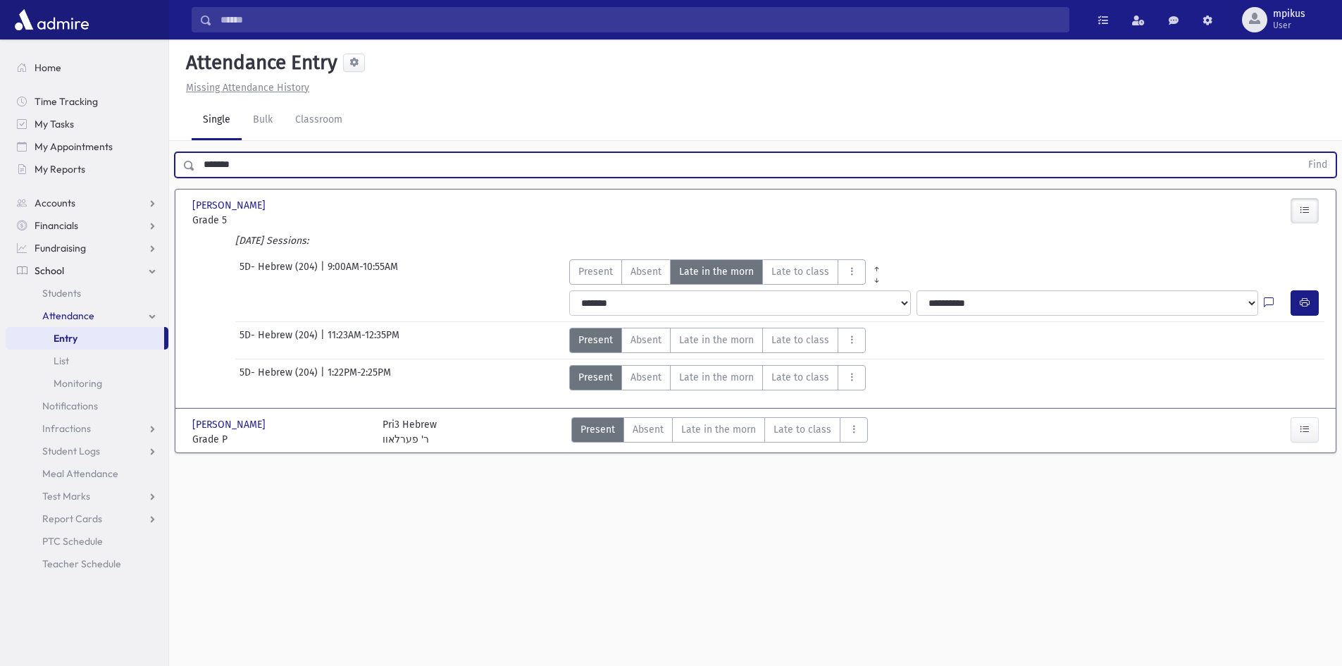
drag, startPoint x: 246, startPoint y: 164, endPoint x: 0, endPoint y: 43, distance: 274.6
click at [0, 43] on div "Search Results All Accounts" at bounding box center [671, 348] width 1342 height 697
click at [692, 153] on button "Find" at bounding box center [1317, 165] width 36 height 24
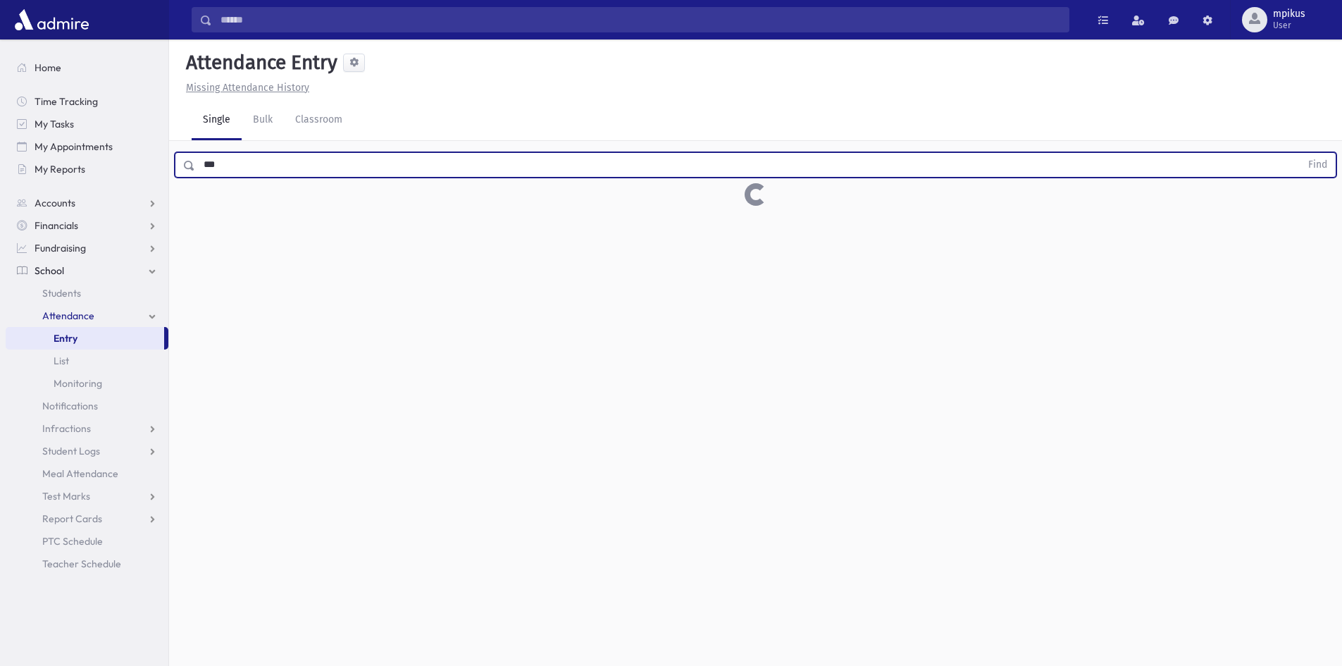
drag, startPoint x: 304, startPoint y: 171, endPoint x: 189, endPoint y: 156, distance: 115.7
click at [189, 156] on div "*** Find" at bounding box center [755, 164] width 1161 height 25
click at [692, 153] on button "Find" at bounding box center [1317, 165] width 36 height 24
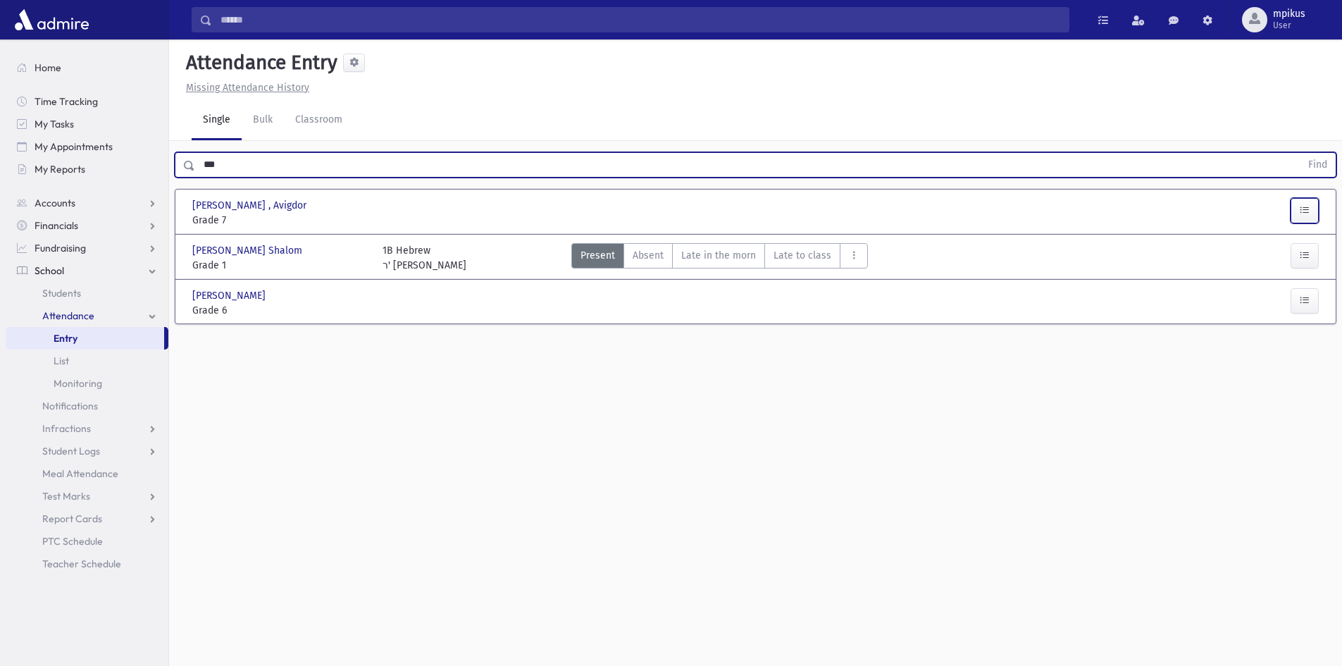
click at [692, 213] on button "button" at bounding box center [1304, 210] width 28 height 25
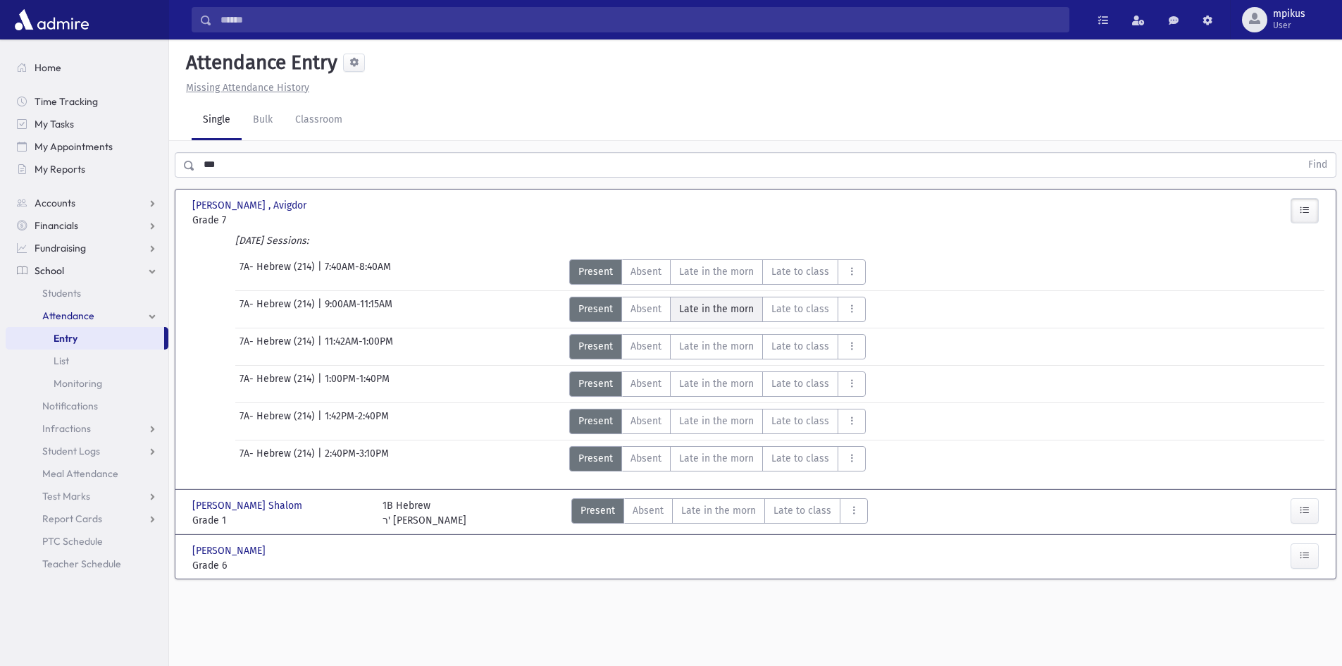
click at [692, 309] on span "Late in the morn" at bounding box center [716, 308] width 75 height 15
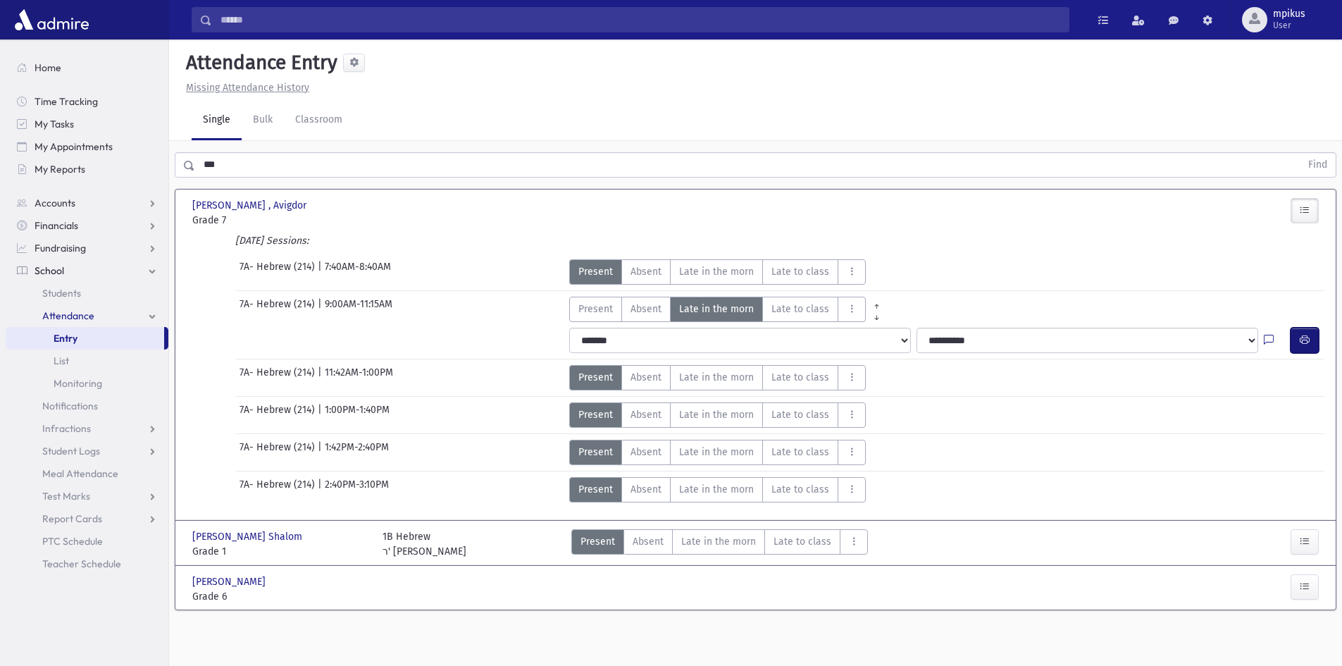
click at [692, 338] on icon "button" at bounding box center [1304, 340] width 10 height 12
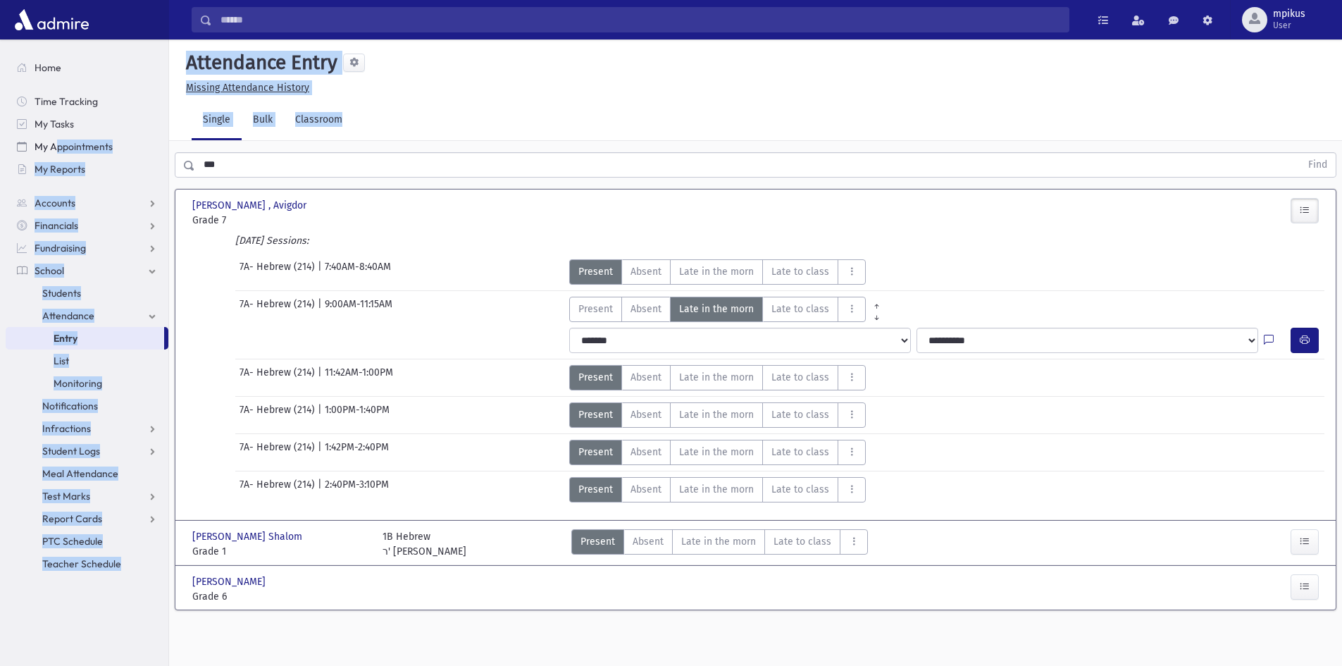
drag, startPoint x: 266, startPoint y: 181, endPoint x: 59, endPoint y: 142, distance: 209.9
click at [59, 142] on div "Search Results All Accounts" at bounding box center [671, 348] width 1342 height 697
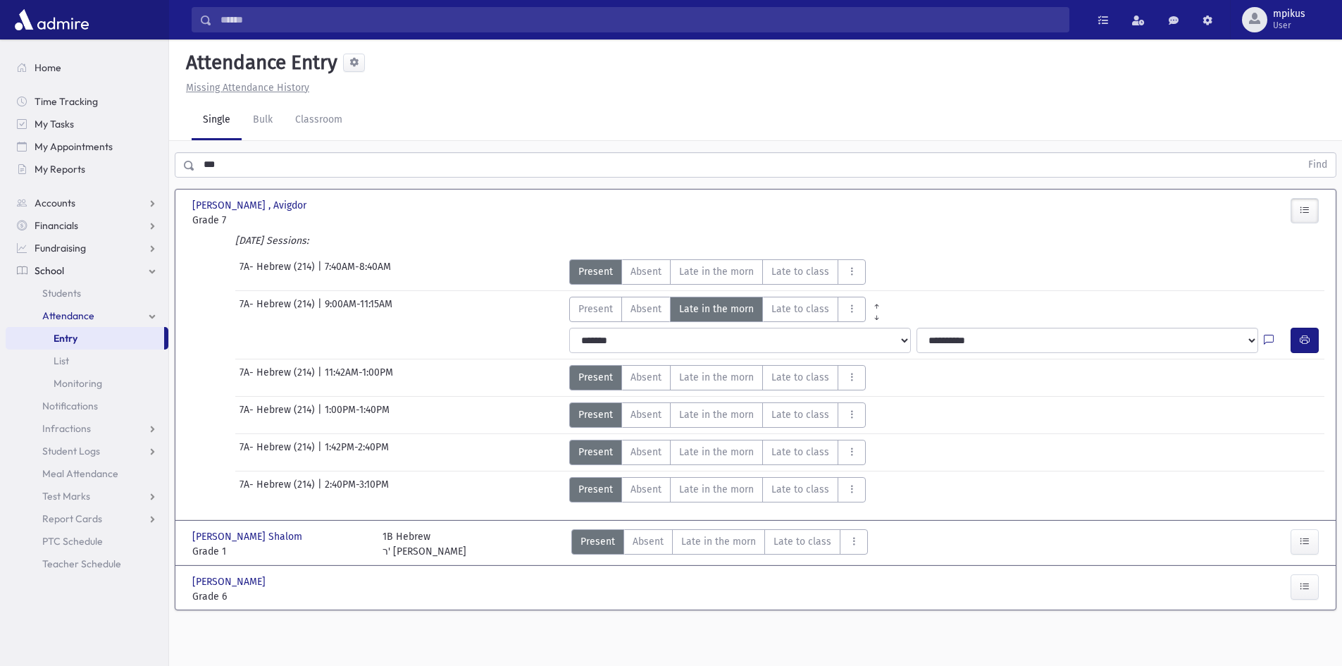
click at [328, 167] on input "***" at bounding box center [747, 164] width 1105 height 25
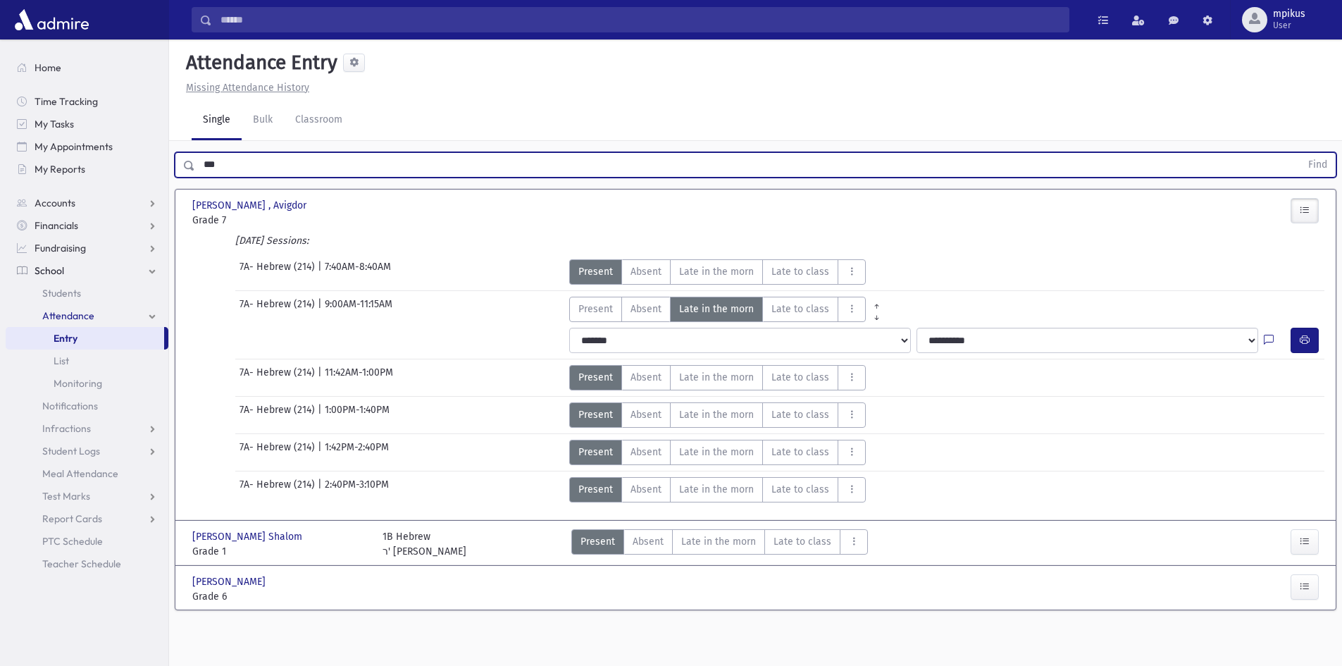
drag, startPoint x: 328, startPoint y: 167, endPoint x: 194, endPoint y: 146, distance: 135.4
click at [194, 146] on div "*** Find" at bounding box center [755, 162] width 1173 height 42
click at [692, 153] on button "Find" at bounding box center [1317, 165] width 36 height 24
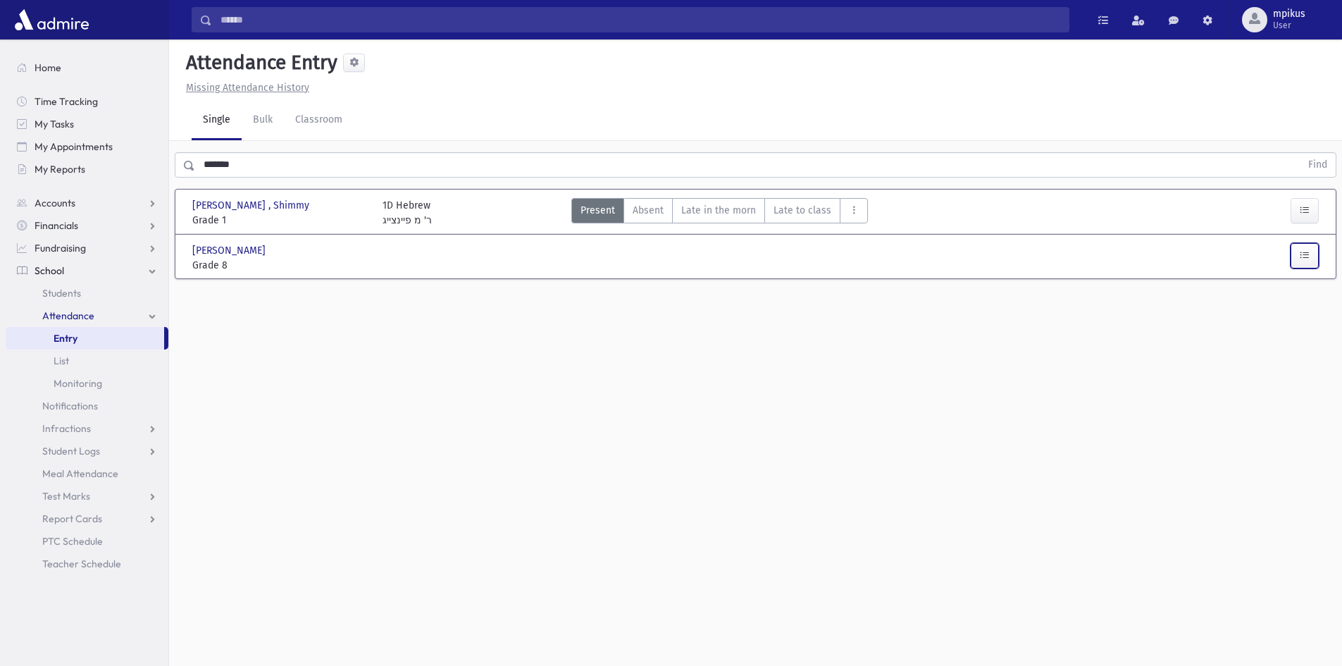
click at [692, 251] on button "button" at bounding box center [1304, 255] width 28 height 25
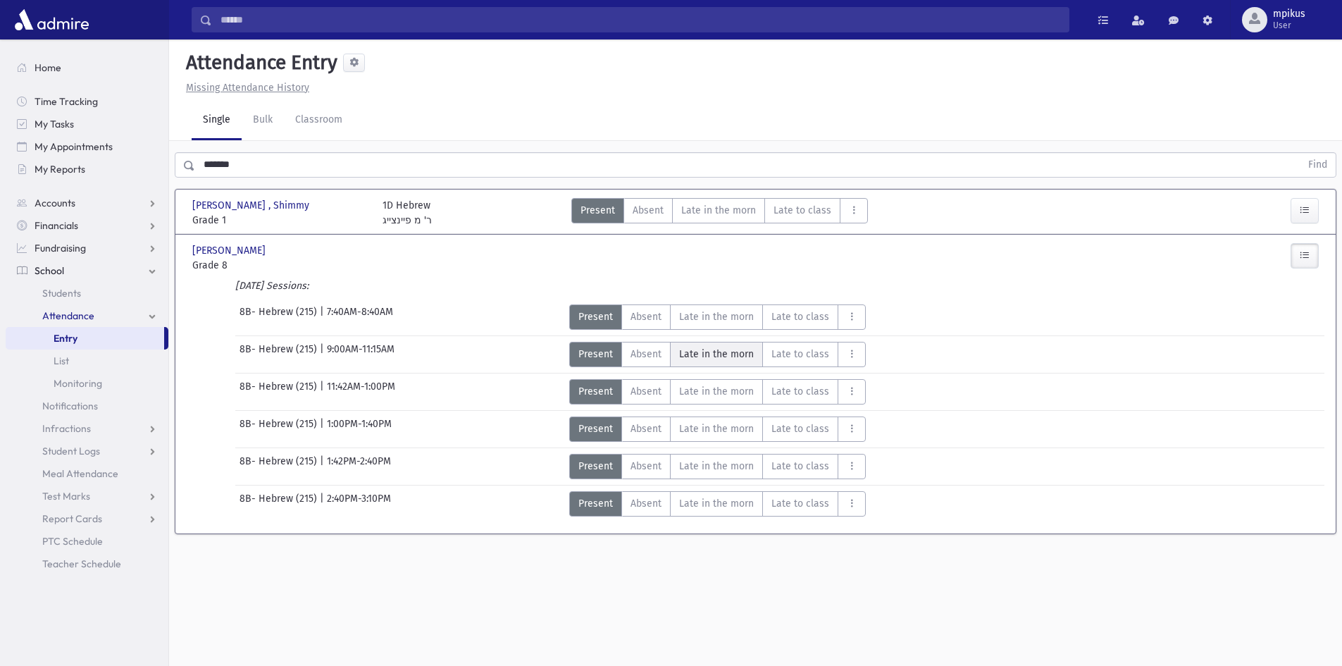
click at [692, 353] on span "Late in the morn" at bounding box center [716, 353] width 75 height 15
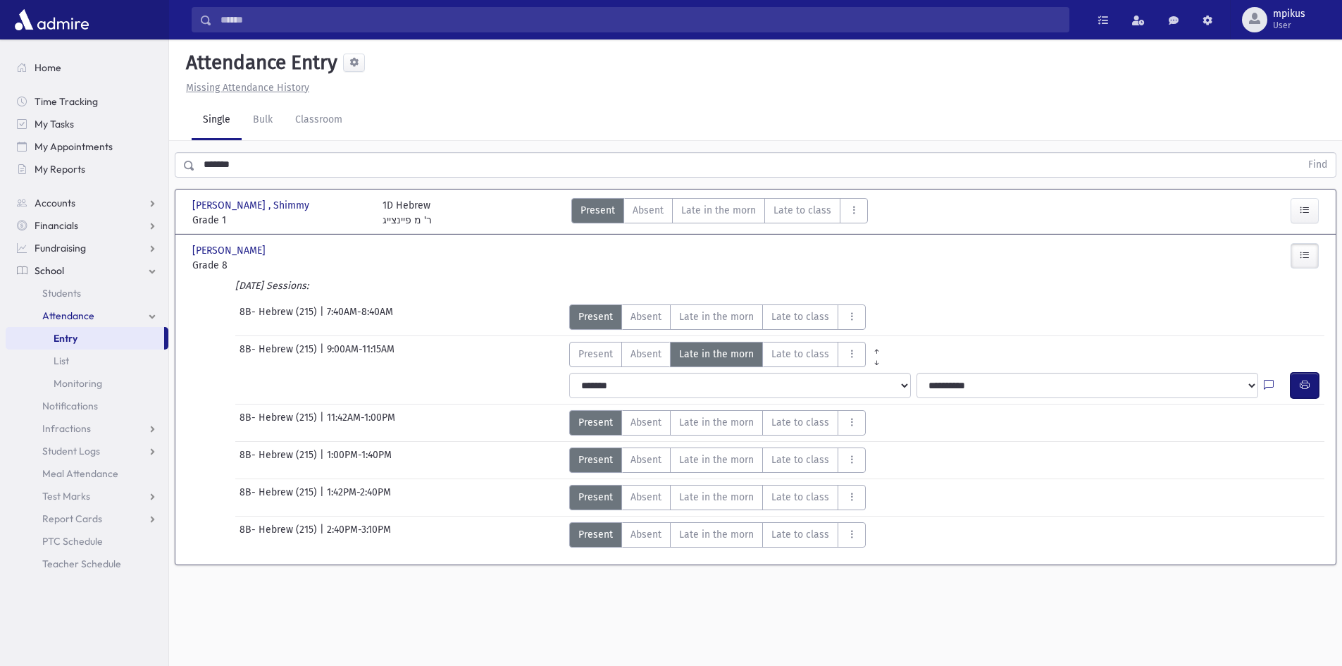
click at [692, 385] on icon "button" at bounding box center [1304, 385] width 10 height 12
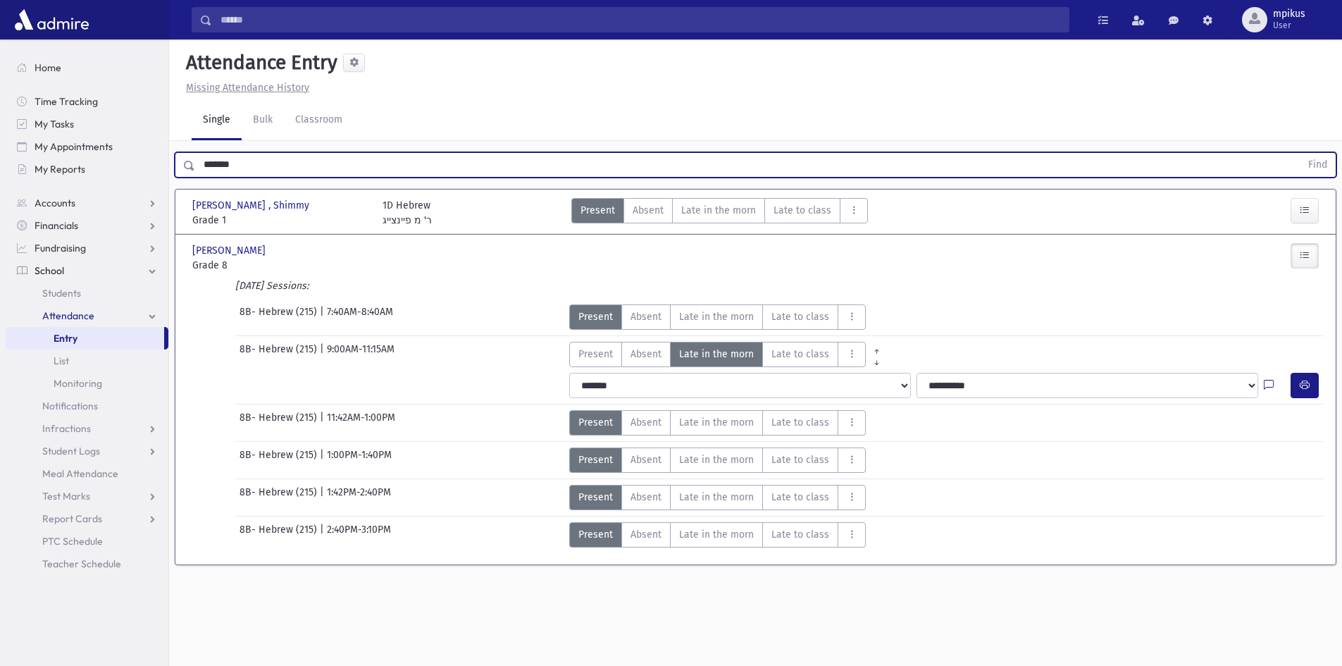
drag, startPoint x: 250, startPoint y: 163, endPoint x: 0, endPoint y: 98, distance: 258.3
click at [0, 98] on div "Search Results All Accounts" at bounding box center [671, 348] width 1342 height 697
click at [692, 153] on button "Find" at bounding box center [1317, 165] width 36 height 24
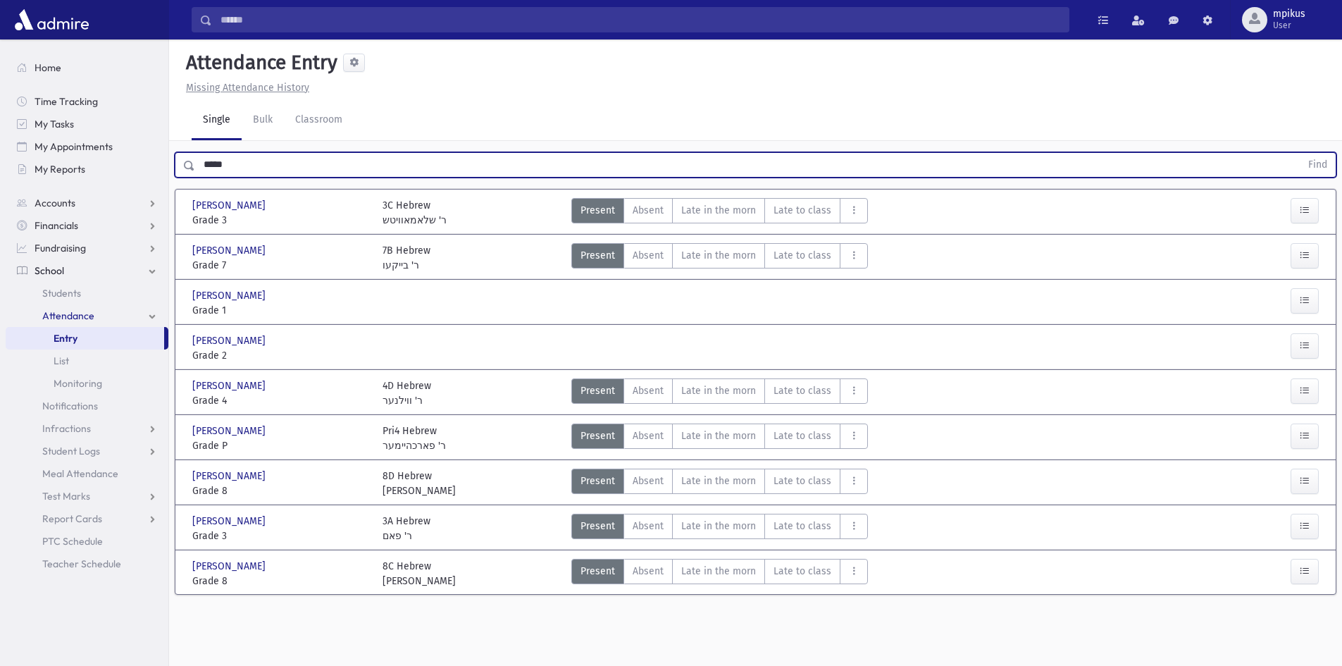
type input "*****"
click at [692, 153] on button "Find" at bounding box center [1317, 165] width 36 height 24
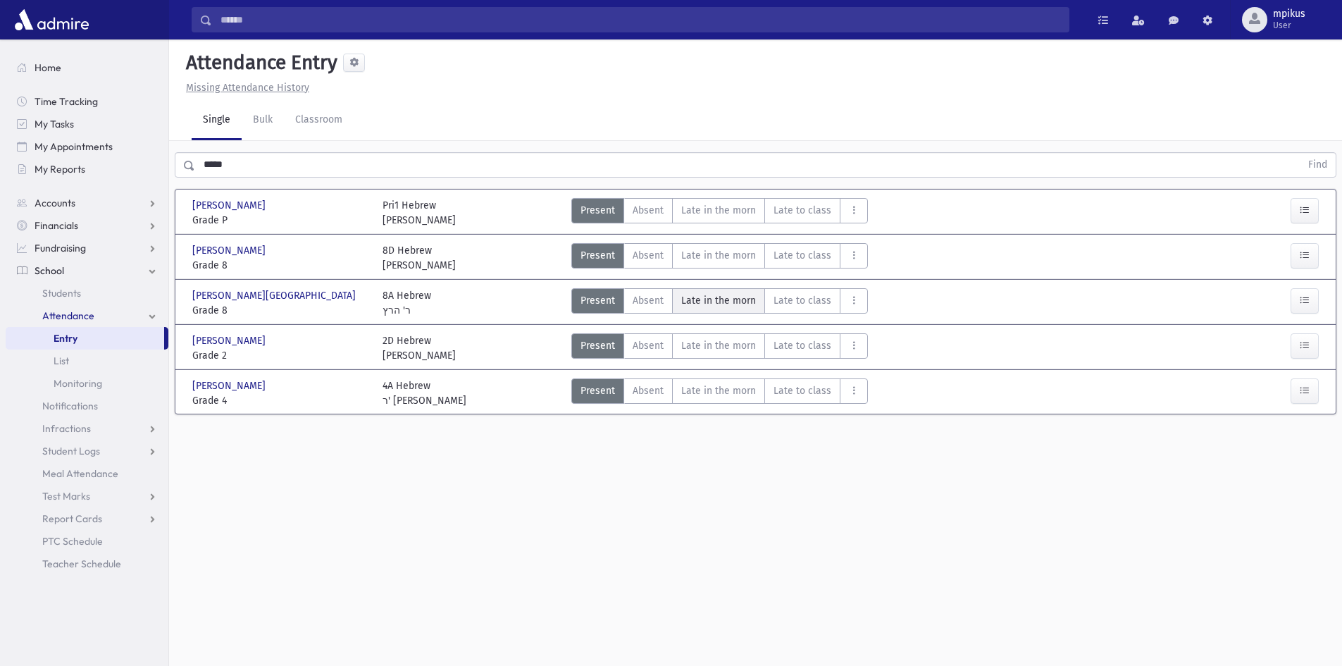
click at [692, 304] on span "Late in the morn" at bounding box center [718, 300] width 75 height 15
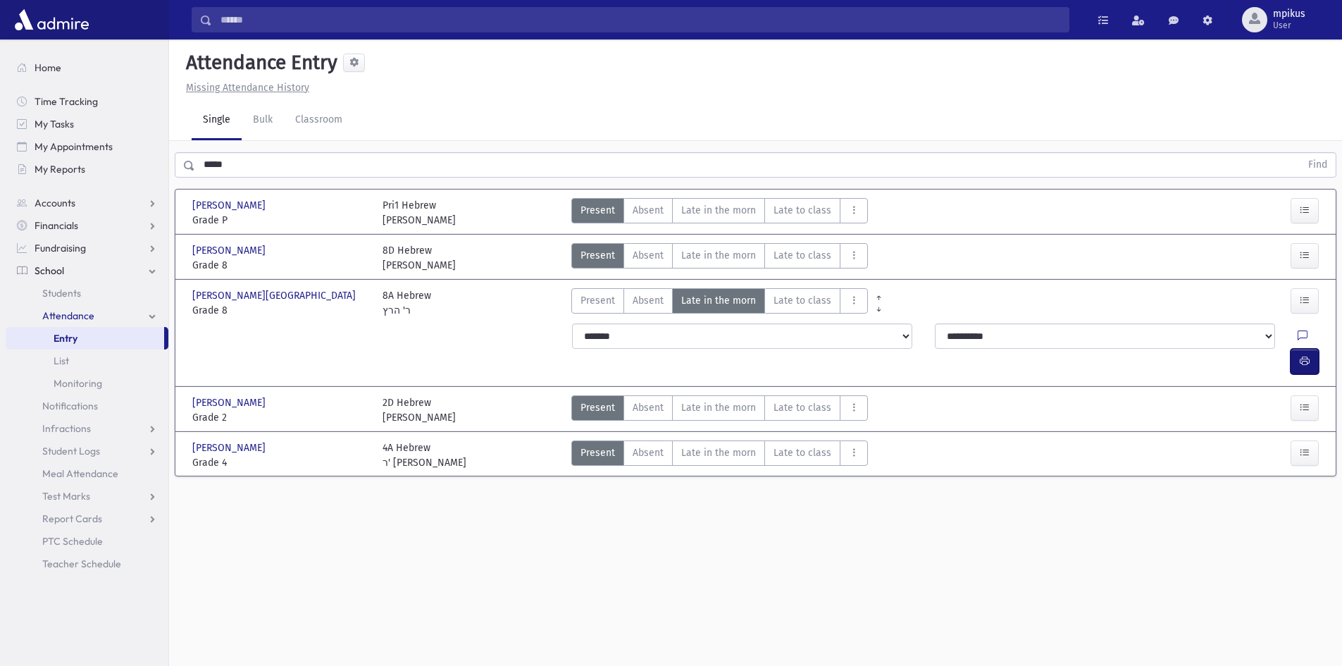
click at [692, 355] on icon "button" at bounding box center [1304, 361] width 10 height 12
